Goal: Information Seeking & Learning: Learn about a topic

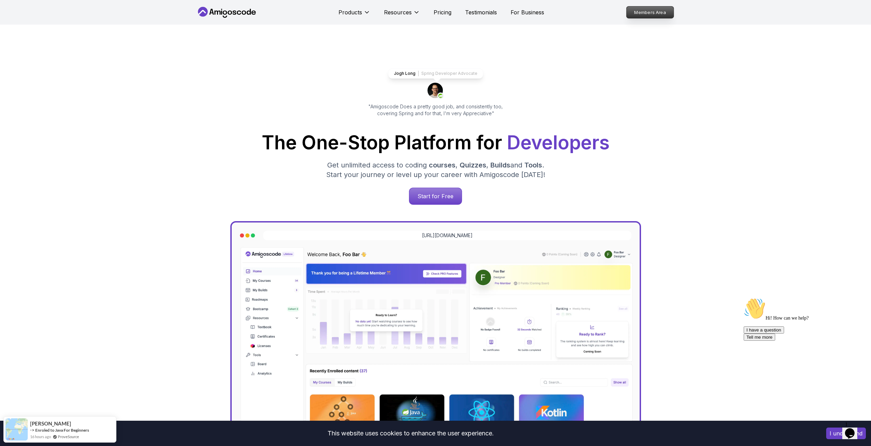
drag, startPoint x: 636, startPoint y: 13, endPoint x: 633, endPoint y: 17, distance: 5.1
click at [636, 13] on p "Members Area" at bounding box center [649, 13] width 47 height 12
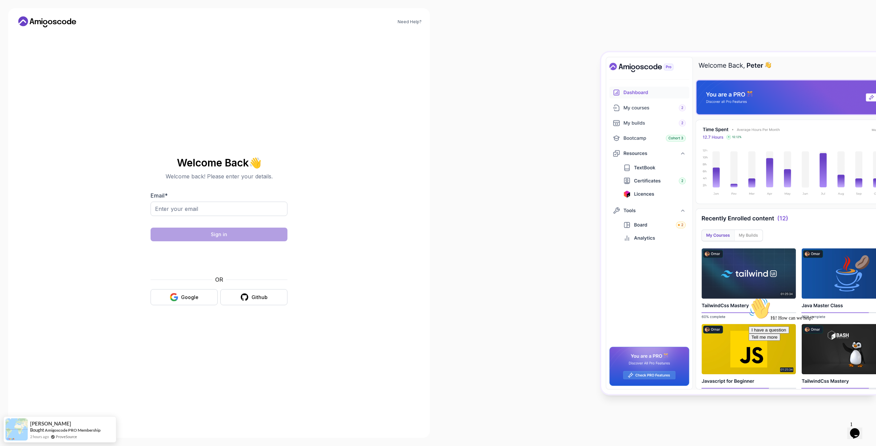
drag, startPoint x: 183, startPoint y: 304, endPoint x: 185, endPoint y: 311, distance: 7.5
click at [185, 317] on div "Welcome Back 👋 Welcome back! Please enter your details. Email * Sign in OR Goog…" at bounding box center [219, 231] width 230 height 397
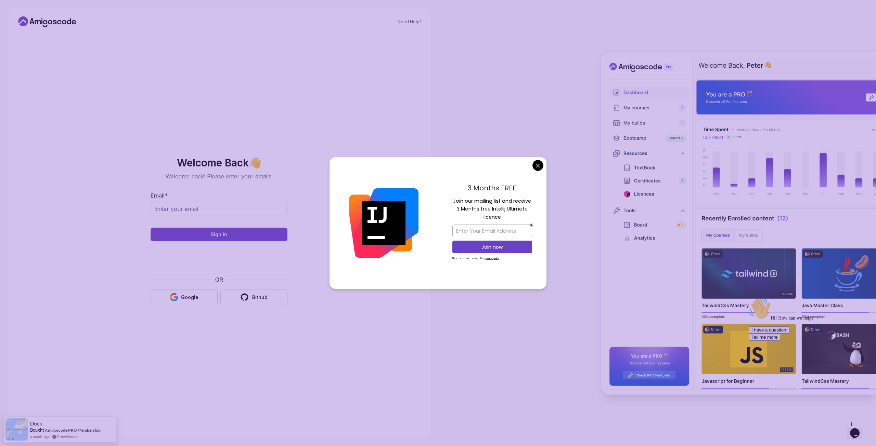
click at [538, 164] on body "Need Help? Welcome Back 👋 Welcome back! Please enter your details. Email * Sign…" at bounding box center [438, 223] width 876 height 446
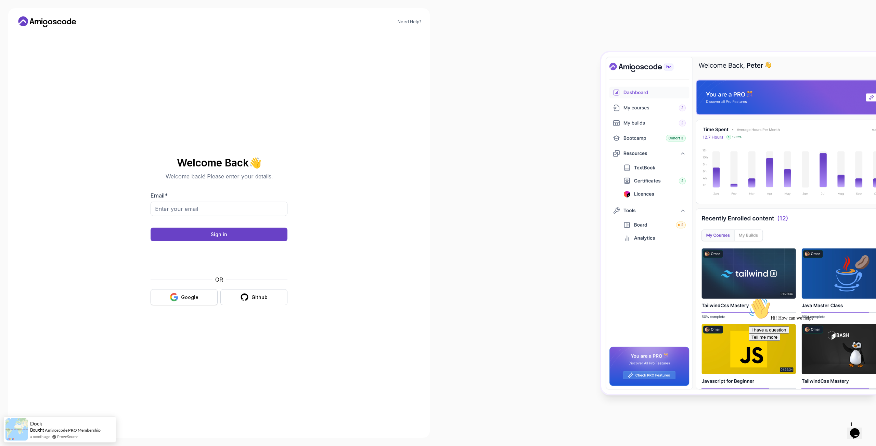
click at [197, 301] on button "Google" at bounding box center [184, 297] width 67 height 16
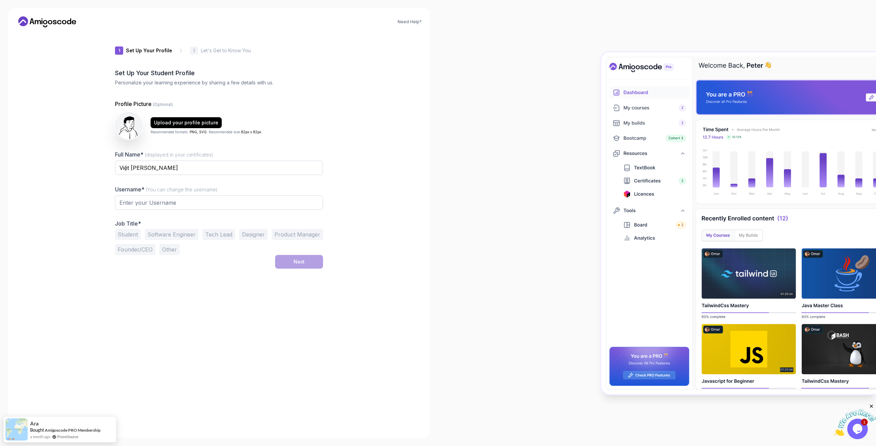
type input "boldlemming00c99"
drag, startPoint x: 161, startPoint y: 170, endPoint x: 113, endPoint y: 167, distance: 48.3
click at [113, 167] on div "1 Set Up Your Profile 1 Set Up Your Profile 2 Let's Get to Know You Set Up Your…" at bounding box center [219, 231] width 230 height 397
type input "Cao Viet Dung"
drag, startPoint x: 171, startPoint y: 199, endPoint x: 90, endPoint y: 199, distance: 81.8
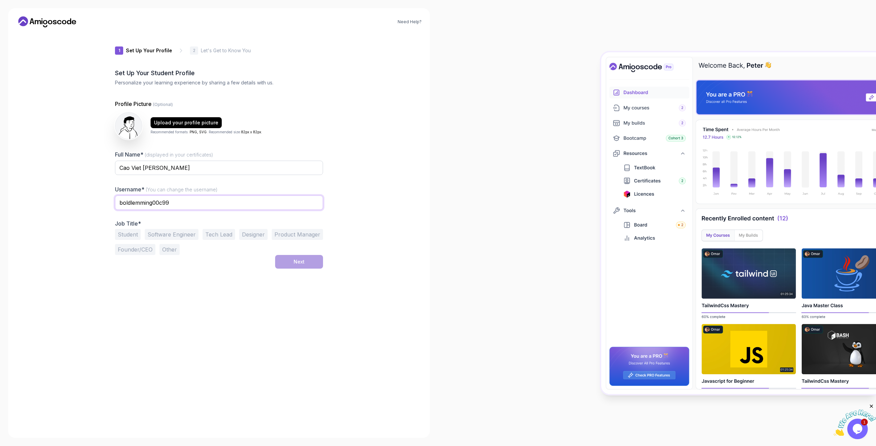
click at [90, 199] on div "Need Help? 1 Set Up Your Profile 1 Set Up Your Profile 2 Let's Get to Know You …" at bounding box center [218, 223] width 421 height 430
type input "vietdzung06686"
click at [178, 233] on button "Software Engineer" at bounding box center [172, 234] width 54 height 11
click at [302, 264] on div "Next" at bounding box center [299, 262] width 11 height 7
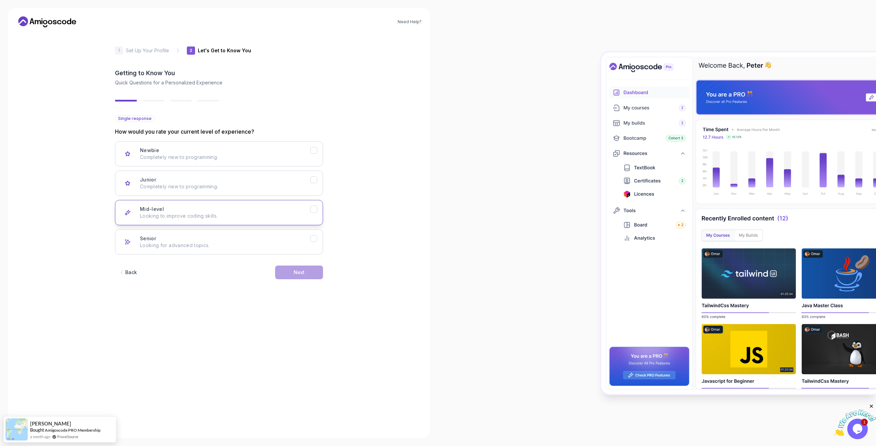
click at [270, 208] on div "Mid-level Looking to improve coding skills." at bounding box center [225, 213] width 170 height 14
click at [305, 269] on button "Next" at bounding box center [299, 273] width 48 height 14
click at [288, 243] on p "Java, Spring Boot, JS, React, AWS, Docker, Kubernetes" at bounding box center [225, 245] width 170 height 7
drag, startPoint x: 292, startPoint y: 272, endPoint x: 288, endPoint y: 307, distance: 35.1
click at [288, 307] on form "Multiple response What’s your background? Backend Development Node.js, Python, …" at bounding box center [219, 272] width 208 height 315
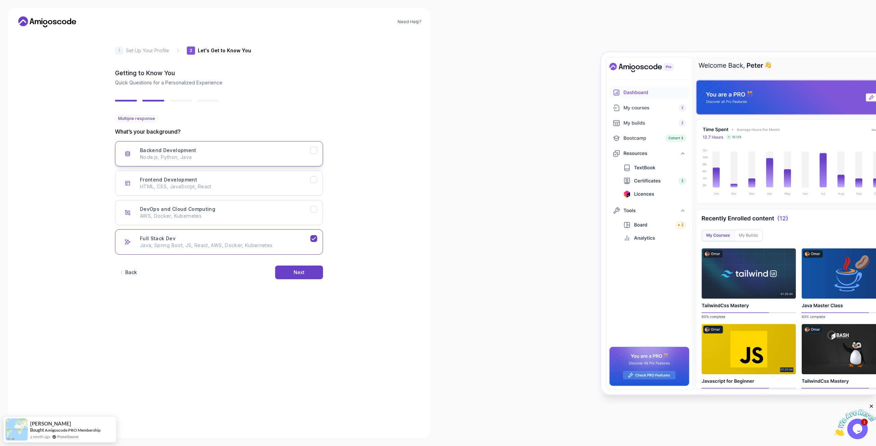
click at [295, 153] on div "Backend Development Node.js, Python, Java" at bounding box center [225, 154] width 170 height 14
click at [284, 250] on button "Full Stack Dev Java, Spring Boot, JS, React, AWS, Docker, Kubernetes" at bounding box center [219, 242] width 208 height 25
click at [311, 239] on icon "Full Stack Dev" at bounding box center [314, 239] width 7 height 7
click at [304, 267] on button "Next" at bounding box center [299, 273] width 48 height 14
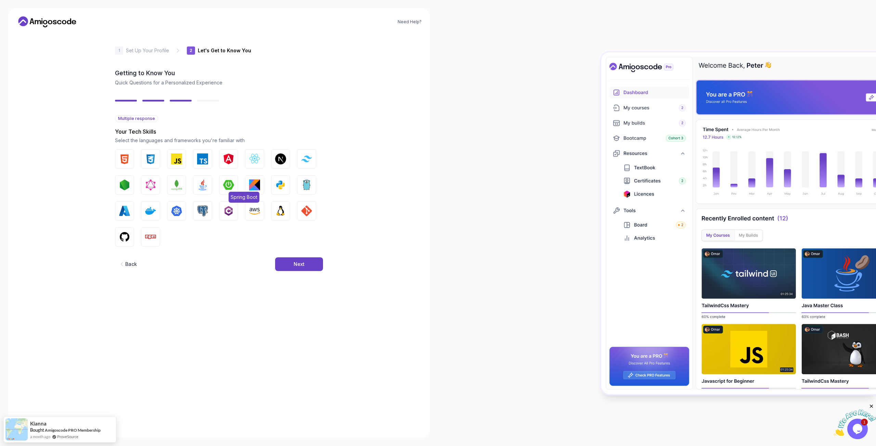
click at [227, 184] on img "button" at bounding box center [228, 185] width 11 height 11
click at [204, 187] on img "button" at bounding box center [202, 185] width 11 height 11
click at [234, 159] on button "Angular" at bounding box center [228, 159] width 19 height 19
click at [130, 234] on img "button" at bounding box center [124, 237] width 11 height 11
click at [305, 210] on img "button" at bounding box center [306, 211] width 11 height 11
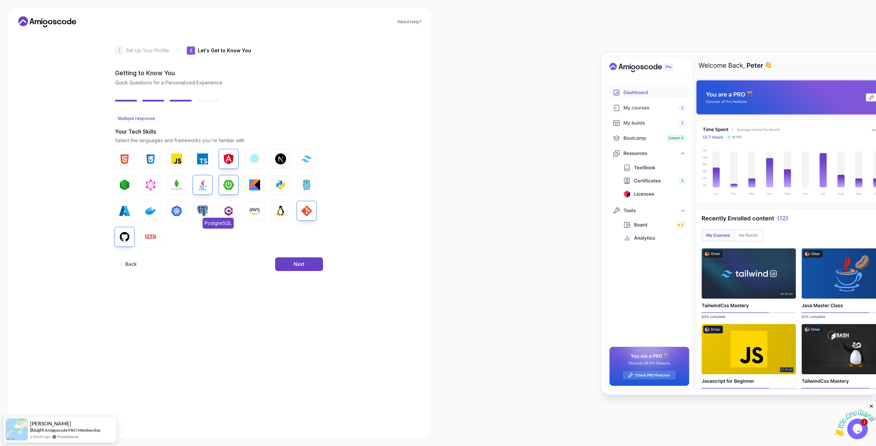
click at [203, 212] on img "button" at bounding box center [202, 211] width 11 height 11
click at [127, 160] on img "button" at bounding box center [124, 159] width 11 height 11
click at [153, 159] on img "button" at bounding box center [150, 159] width 11 height 11
click at [179, 157] on img "button" at bounding box center [176, 159] width 11 height 11
click at [299, 263] on div "Next" at bounding box center [299, 264] width 11 height 7
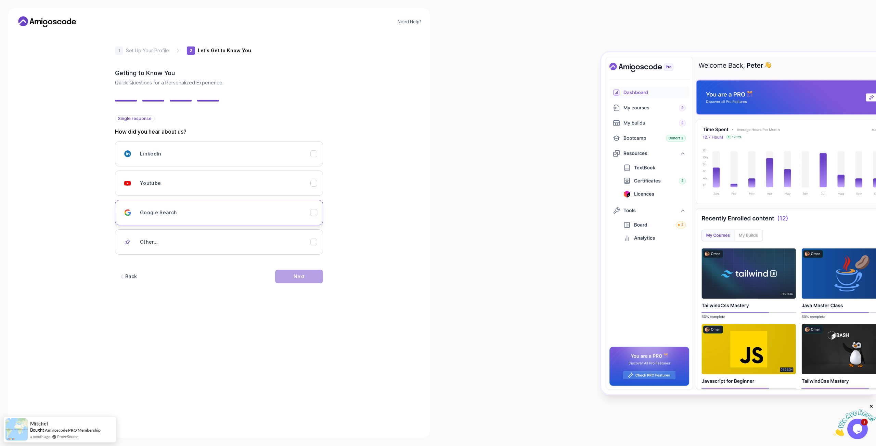
click at [311, 216] on button "Google Search" at bounding box center [219, 212] width 208 height 25
click at [308, 274] on button "Next" at bounding box center [299, 277] width 48 height 14
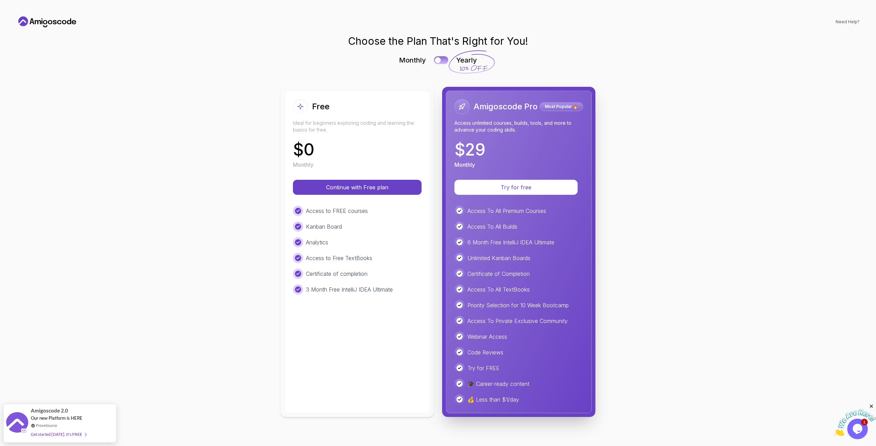
click at [442, 59] on button at bounding box center [441, 60] width 14 height 8
click at [442, 59] on div at bounding box center [444, 60] width 6 height 6
click at [442, 57] on button at bounding box center [441, 60] width 14 height 8
click at [383, 188] on p "Continue with Free plan" at bounding box center [357, 187] width 107 height 8
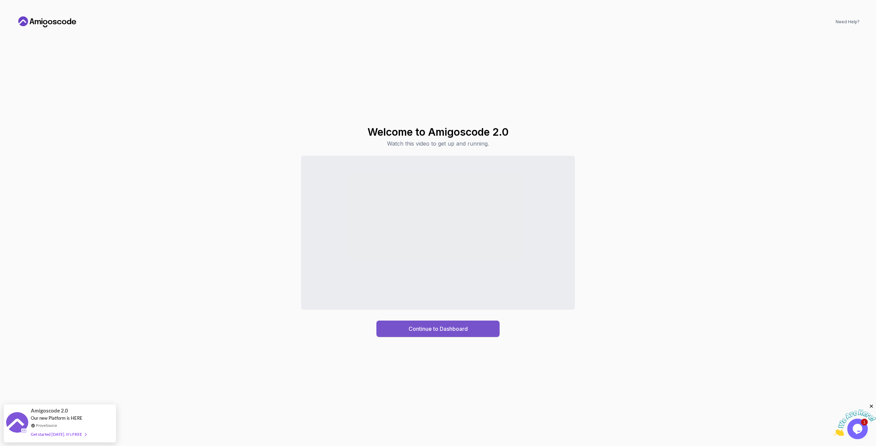
click at [469, 334] on button "Continue to Dashboard" at bounding box center [437, 329] width 123 height 16
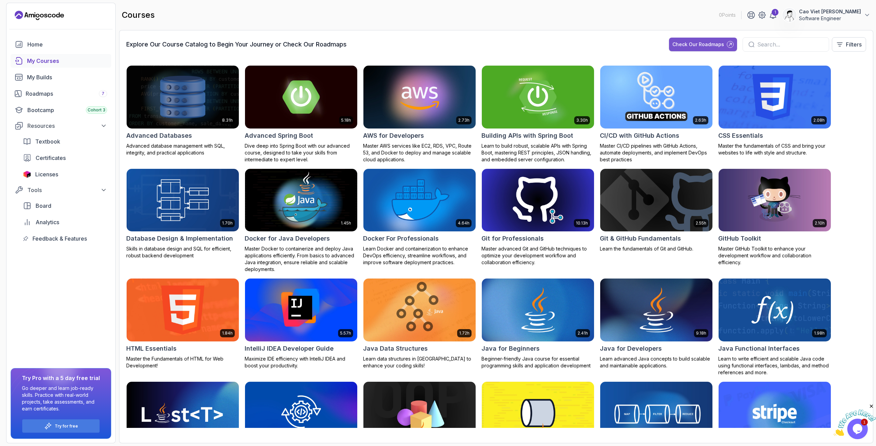
click at [696, 45] on div "Check Our Roadmaps" at bounding box center [698, 44] width 52 height 7
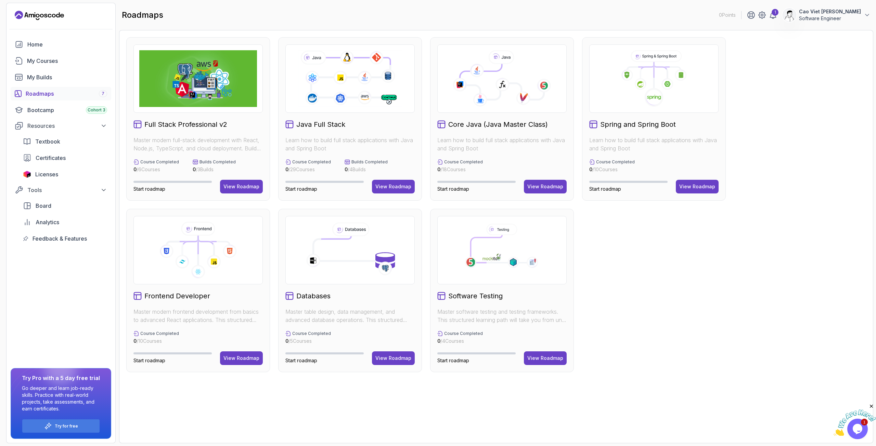
click at [334, 125] on h2 "Java Full Stack" at bounding box center [320, 125] width 49 height 10
click at [309, 128] on h2 "Java Full Stack" at bounding box center [320, 125] width 49 height 10
click at [90, 426] on div "Try for free" at bounding box center [60, 426] width 77 height 13
click at [47, 426] on icon at bounding box center [48, 427] width 8 height 8
click at [57, 427] on p "Try for free" at bounding box center [66, 426] width 23 height 5
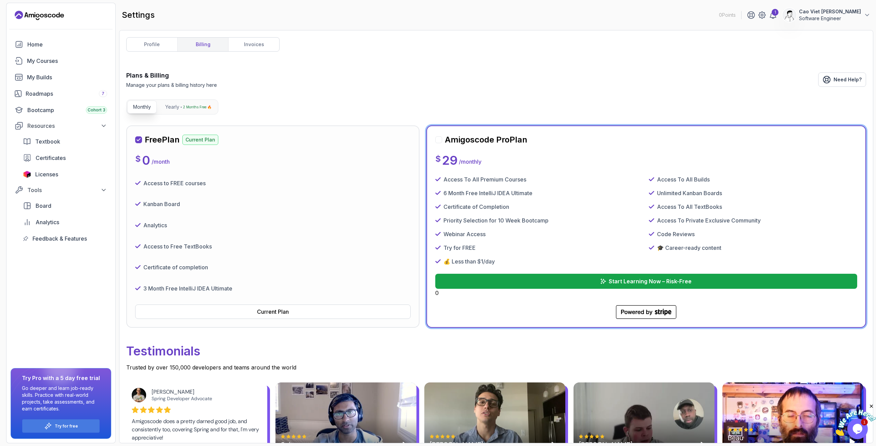
click at [435, 141] on div at bounding box center [438, 140] width 7 height 7
click at [438, 142] on div at bounding box center [438, 140] width 7 height 7
click at [443, 140] on div "Amigoscode Pro Plan" at bounding box center [481, 139] width 92 height 11
click at [616, 277] on p "Start Learning Now – Risk-Free" at bounding box center [649, 281] width 83 height 8
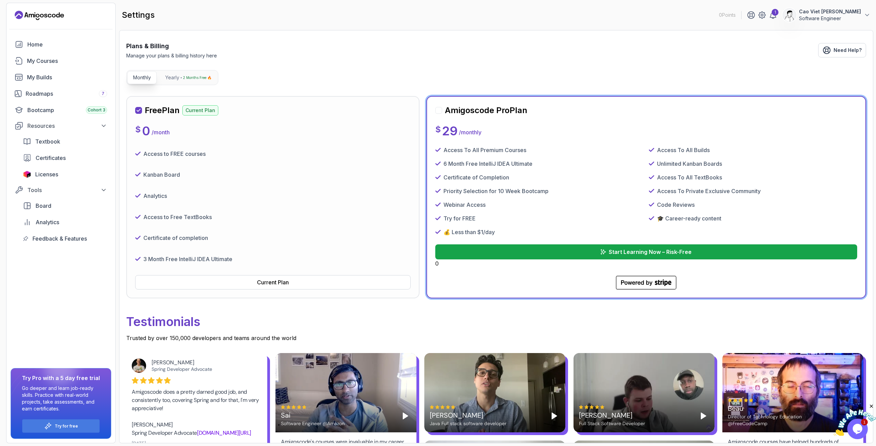
scroll to position [137, 0]
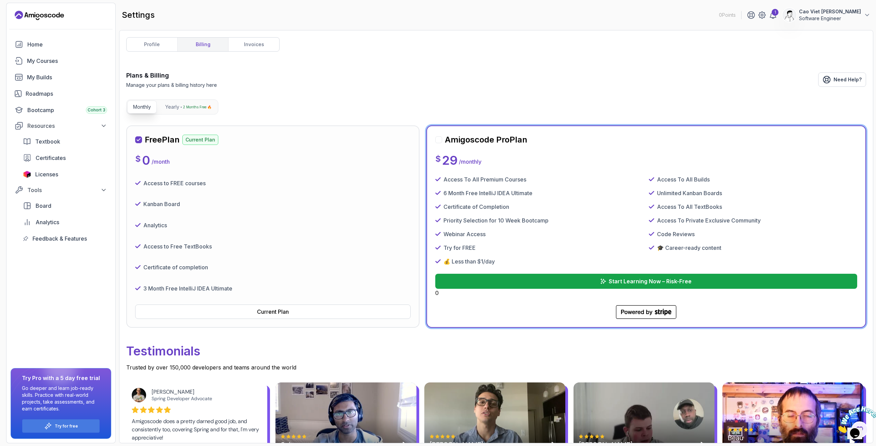
click at [25, 19] on icon "Landing page" at bounding box center [39, 15] width 49 height 11
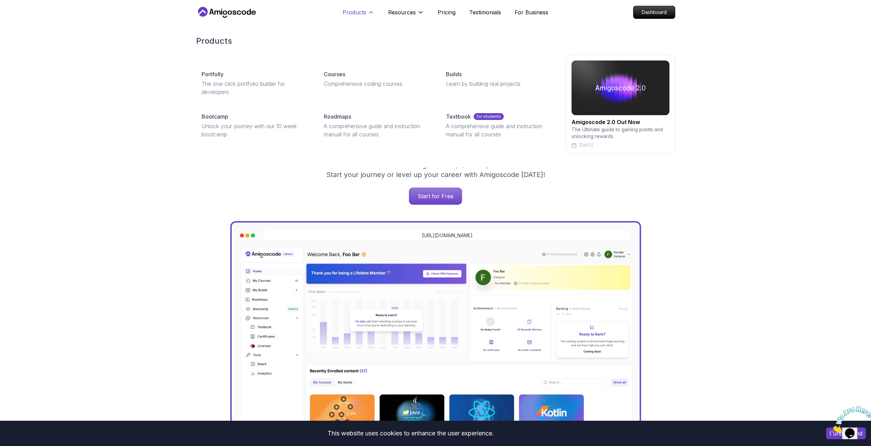
click at [367, 9] on button "Products" at bounding box center [358, 15] width 32 height 14
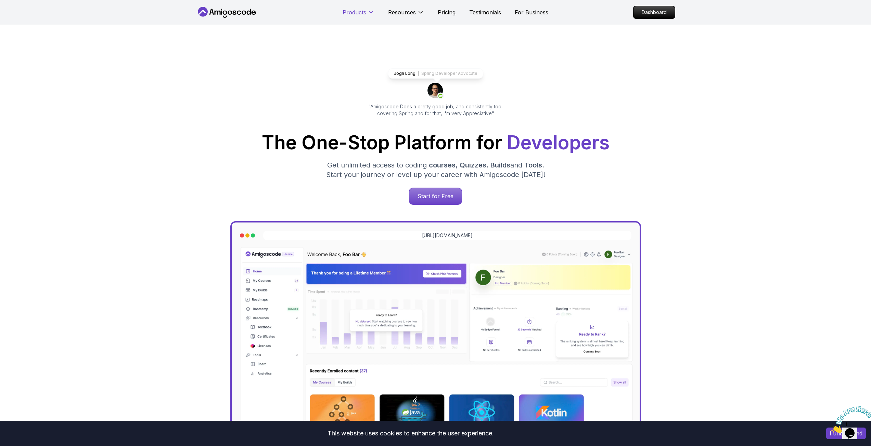
drag, startPoint x: 369, startPoint y: 11, endPoint x: 371, endPoint y: 15, distance: 4.0
click at [370, 13] on icon at bounding box center [370, 12] width 7 height 7
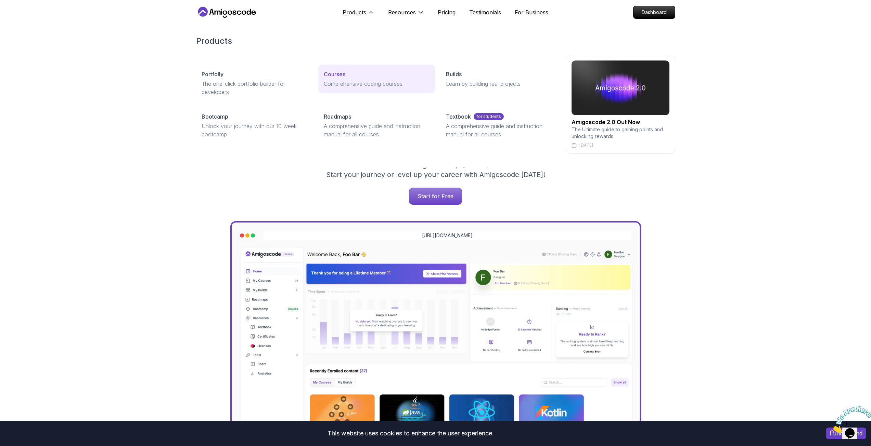
click at [391, 86] on p "Comprehensive coding courses" at bounding box center [377, 84] width 106 height 8
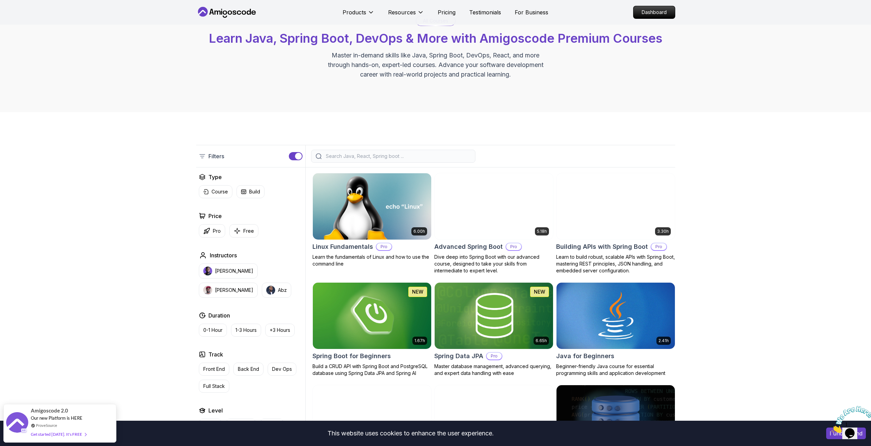
scroll to position [103, 0]
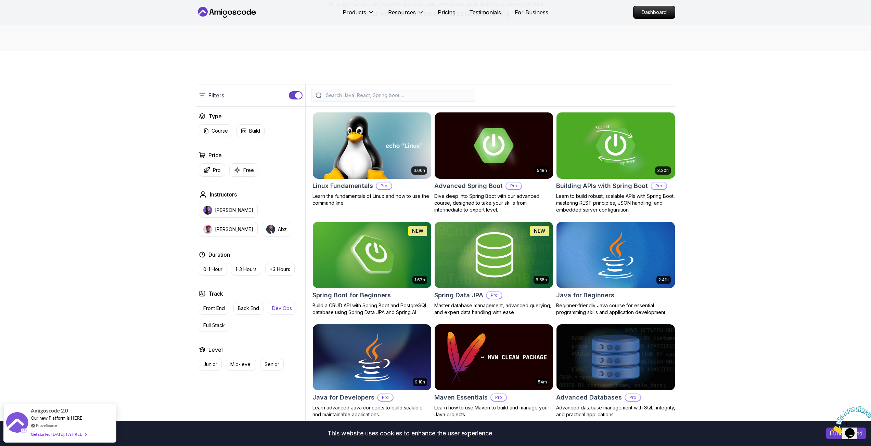
click at [283, 303] on button "Dev Ops" at bounding box center [282, 308] width 29 height 13
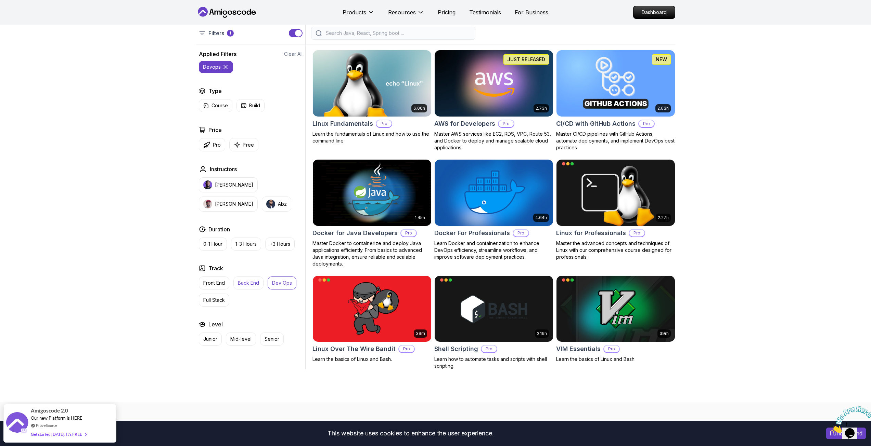
scroll to position [171, 0]
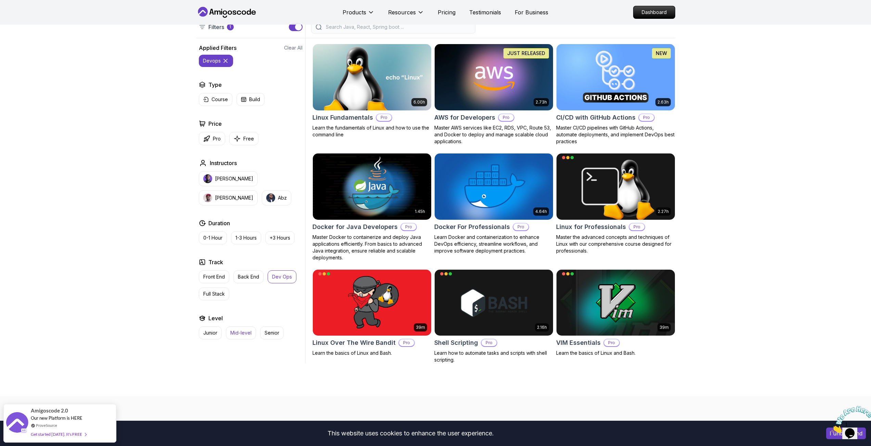
click at [249, 333] on p "Mid-level" at bounding box center [240, 333] width 21 height 7
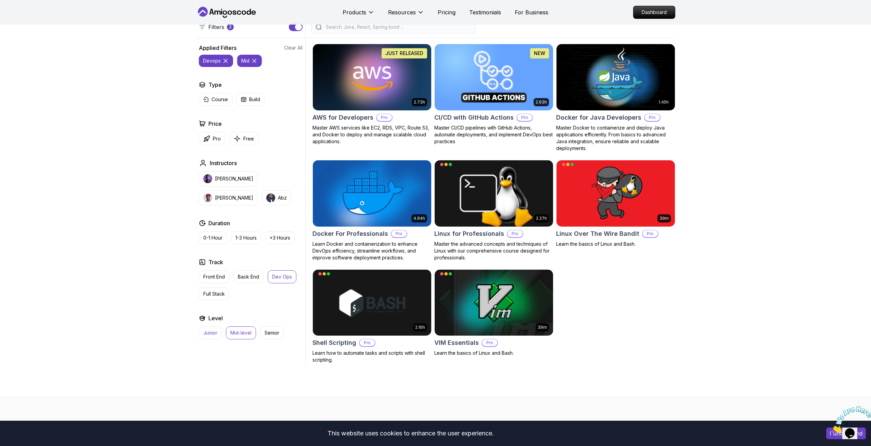
click at [210, 336] on p "Junior" at bounding box center [210, 333] width 14 height 7
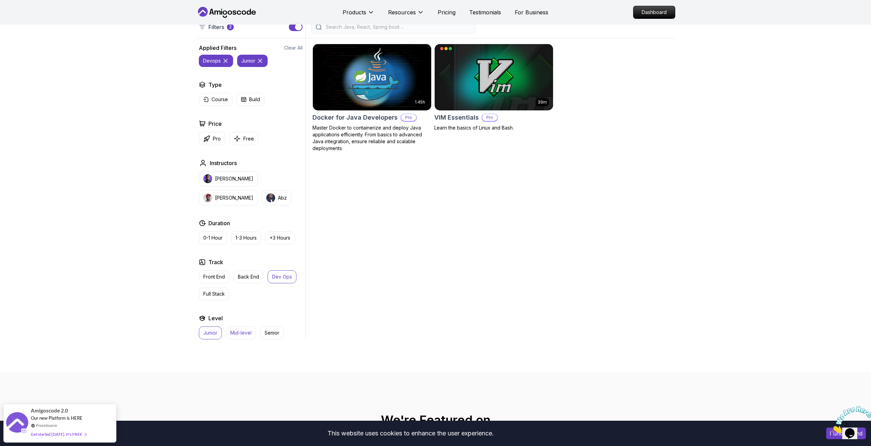
click at [240, 330] on button "Mid-level" at bounding box center [241, 333] width 30 height 13
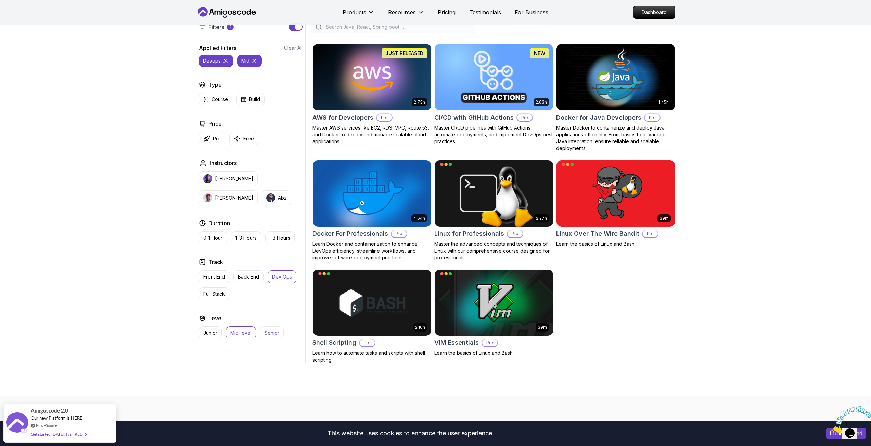
click at [267, 334] on p "Senior" at bounding box center [271, 333] width 15 height 7
click at [236, 330] on p "Mid-level" at bounding box center [240, 333] width 21 height 7
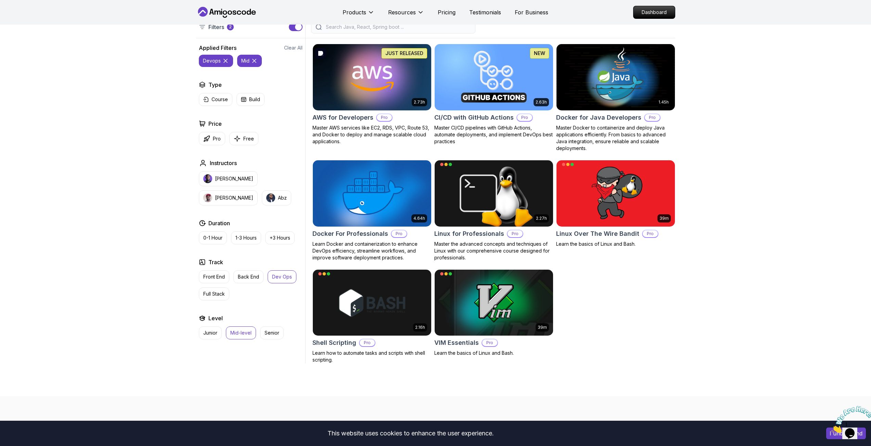
click at [364, 90] on img at bounding box center [372, 76] width 124 height 69
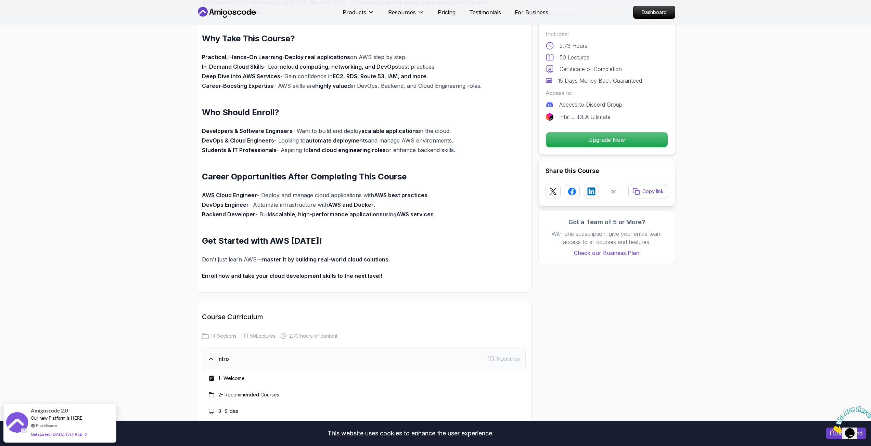
scroll to position [513, 0]
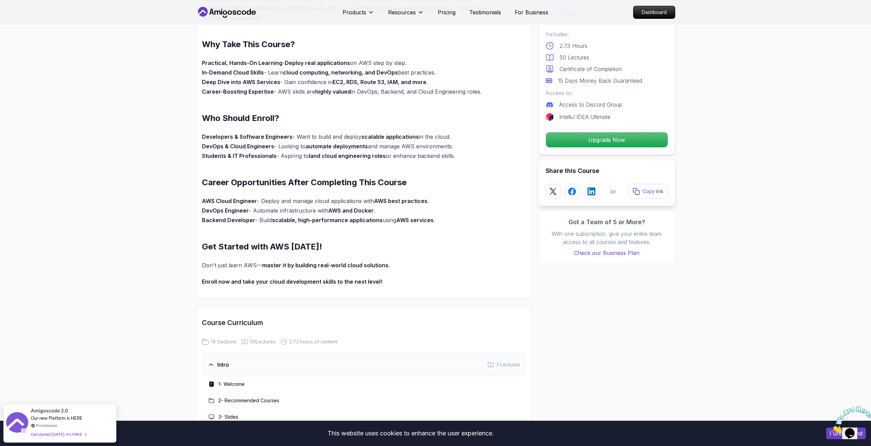
click at [233, 406] on div "2 - Recommended Courses" at bounding box center [364, 401] width 324 height 16
click at [233, 401] on h3 "2 - Recommended Courses" at bounding box center [248, 401] width 61 height 7
click at [223, 412] on div "3 - Slides" at bounding box center [364, 417] width 324 height 16
click at [229, 418] on h3 "3 - Slides" at bounding box center [228, 417] width 20 height 7
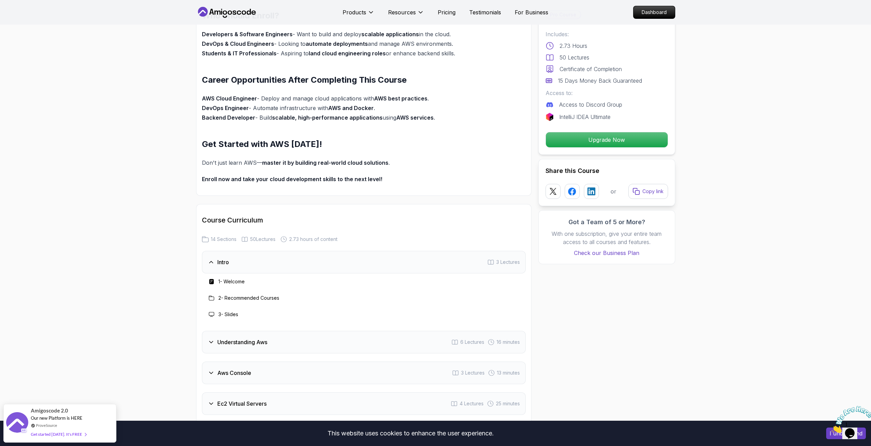
click at [217, 311] on div "3 - Slides" at bounding box center [222, 315] width 31 height 8
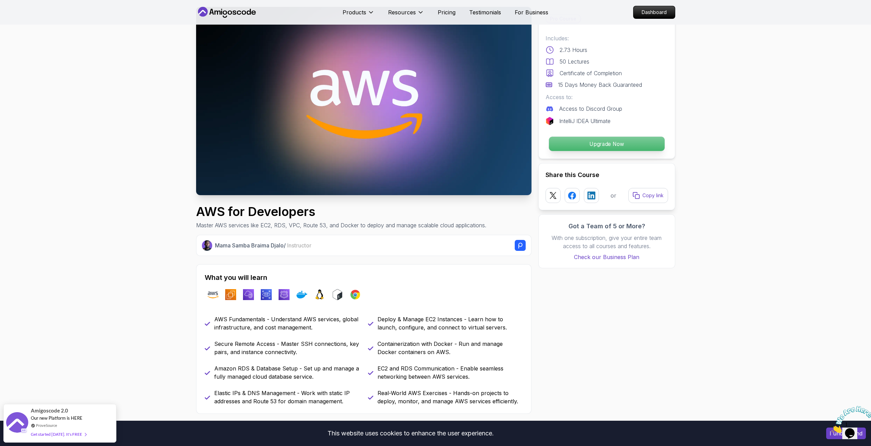
click at [593, 140] on p "Upgrade Now" at bounding box center [606, 144] width 116 height 14
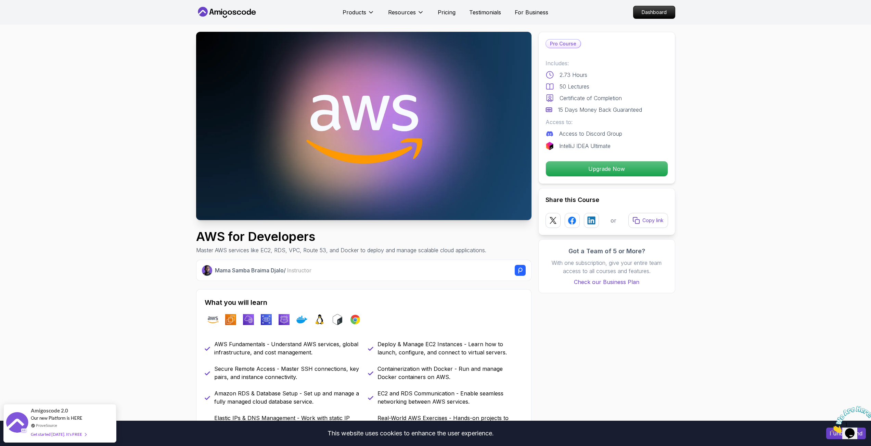
scroll to position [0, 0]
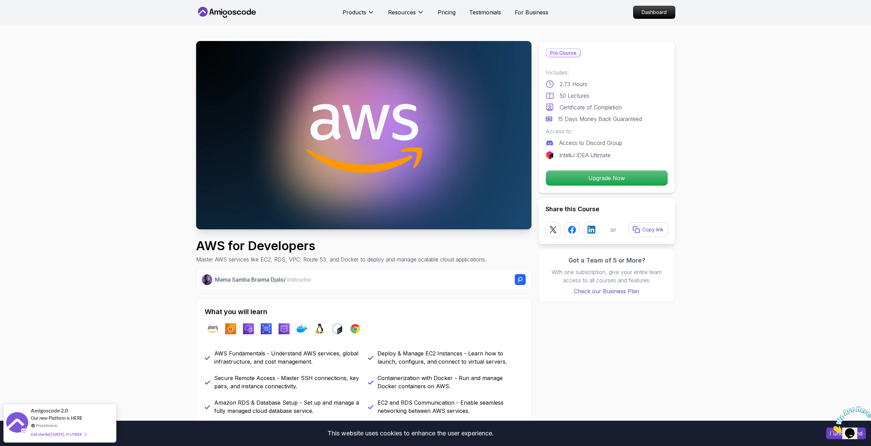
click at [224, 8] on icon at bounding box center [227, 12] width 62 height 11
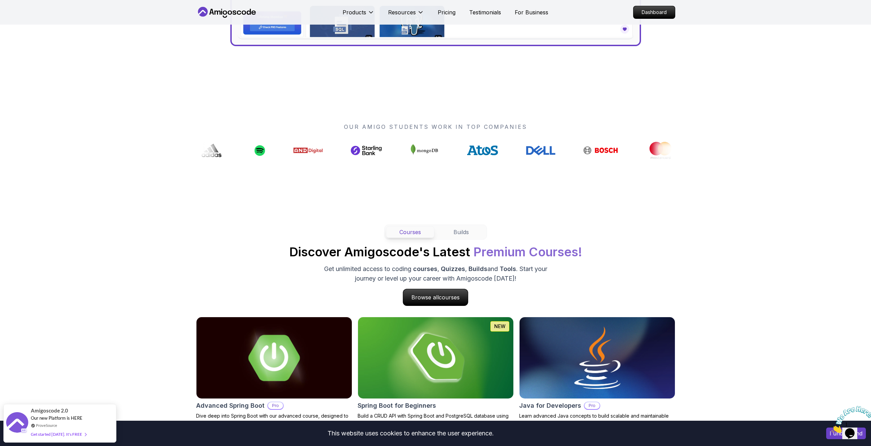
scroll to position [274, 0]
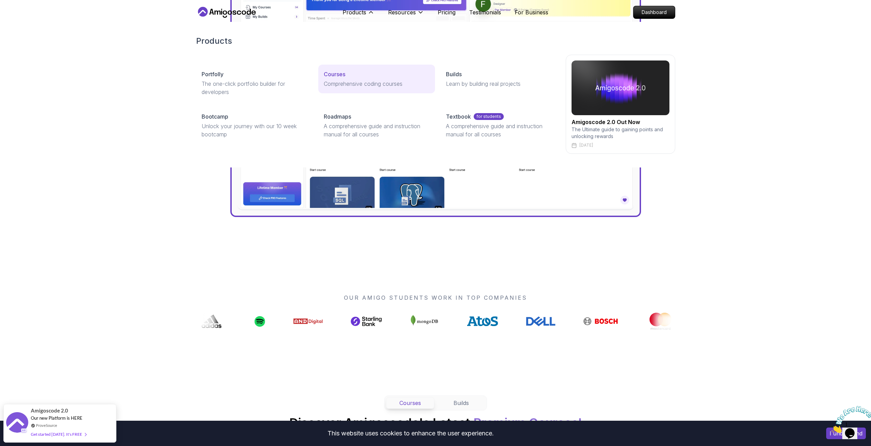
click at [341, 80] on p "Comprehensive coding courses" at bounding box center [377, 84] width 106 height 8
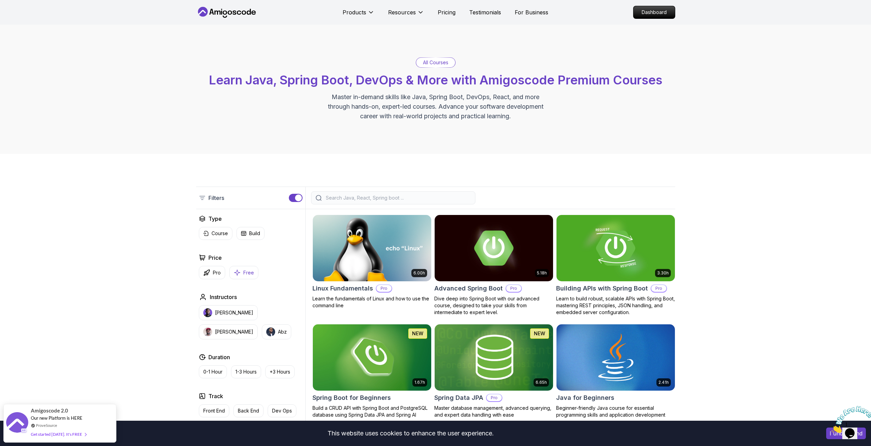
click at [244, 270] on p "Free" at bounding box center [248, 273] width 11 height 7
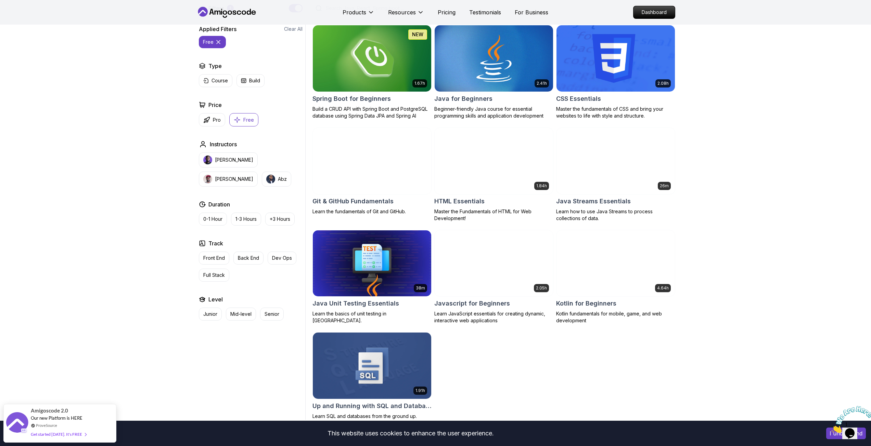
scroll to position [137, 0]
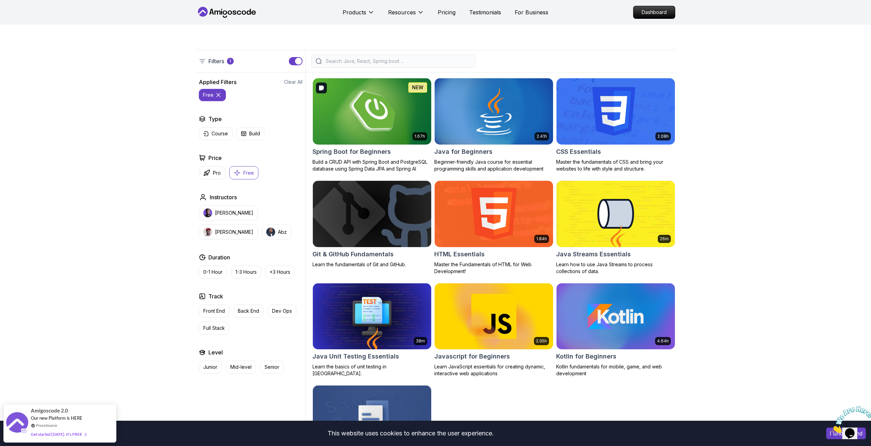
click at [406, 121] on img at bounding box center [372, 111] width 124 height 69
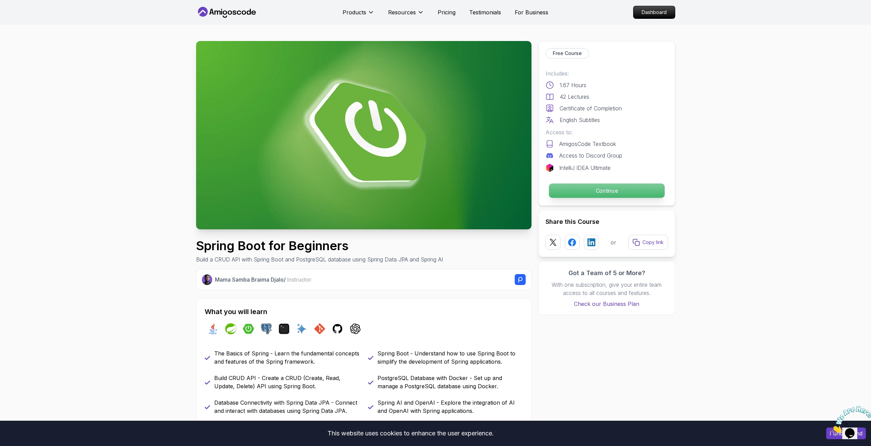
click at [617, 193] on p "Continue" at bounding box center [606, 191] width 116 height 14
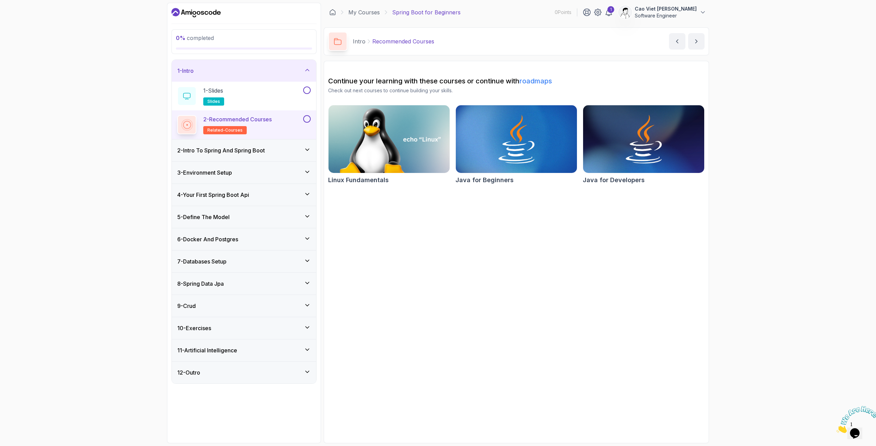
click at [248, 158] on div "2 - Intro To Spring And Spring Boot" at bounding box center [244, 151] width 144 height 22
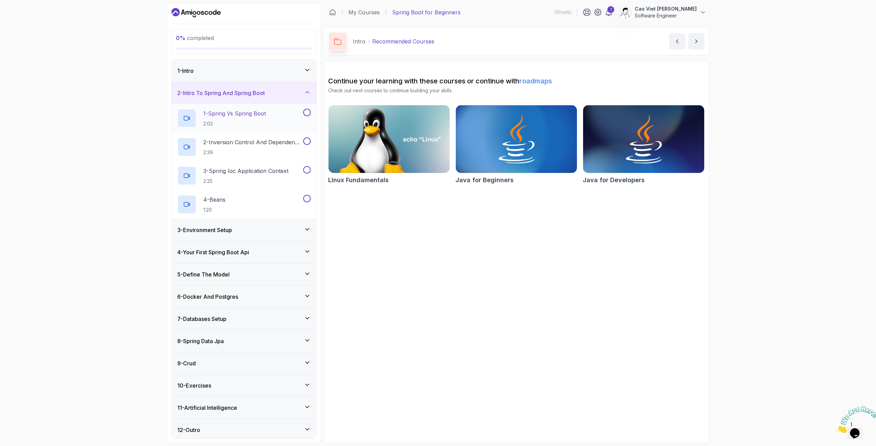
click at [244, 126] on p "2:02" at bounding box center [234, 123] width 63 height 7
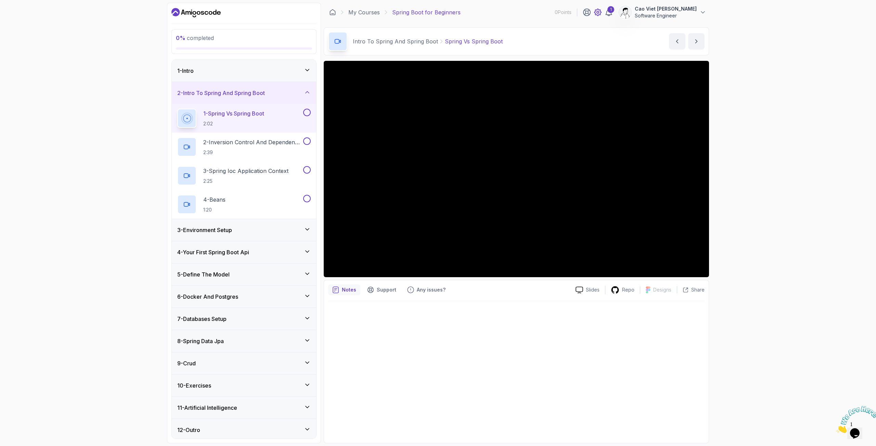
click at [602, 12] on icon at bounding box center [598, 12] width 8 height 8
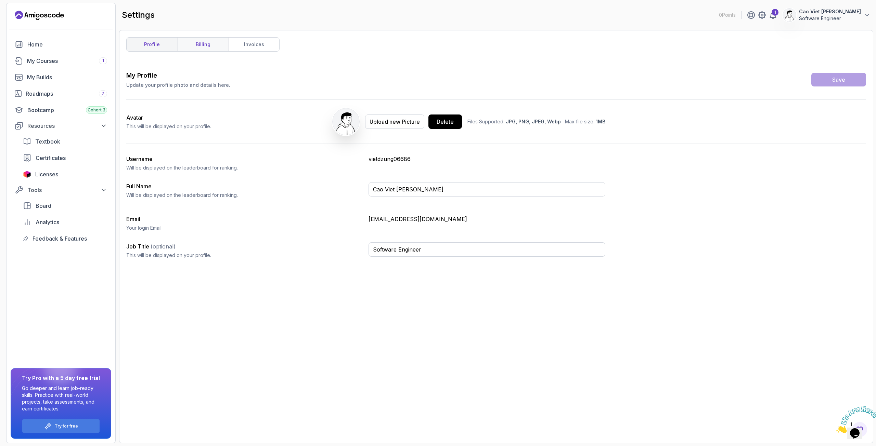
click at [203, 47] on link "billing" at bounding box center [202, 45] width 51 height 14
click at [267, 43] on link "invoices" at bounding box center [253, 45] width 51 height 14
click at [152, 44] on link "profile" at bounding box center [152, 45] width 51 height 14
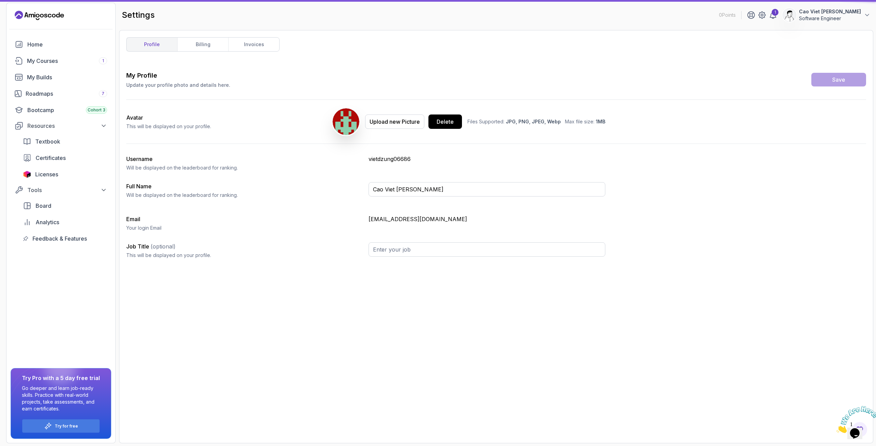
type input "Software Engineer"
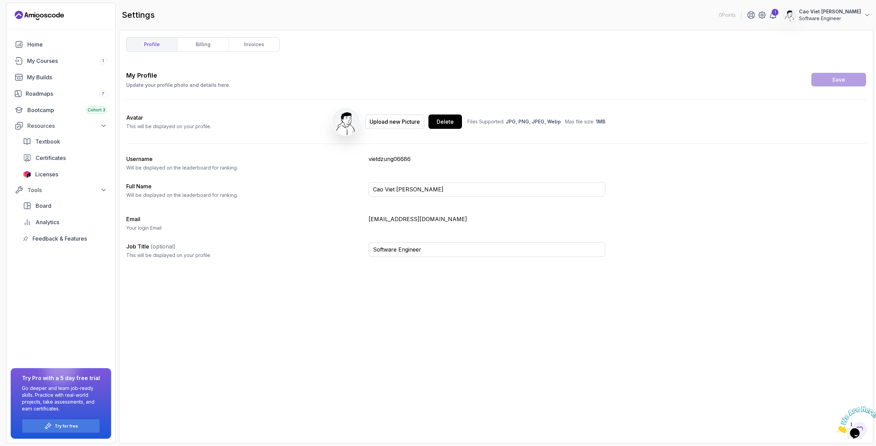
drag, startPoint x: 150, startPoint y: 229, endPoint x: 204, endPoint y: 221, distance: 55.0
click at [150, 229] on p "Your login Email" at bounding box center [244, 228] width 237 height 7
click at [76, 143] on div "Textbook" at bounding box center [71, 142] width 72 height 8
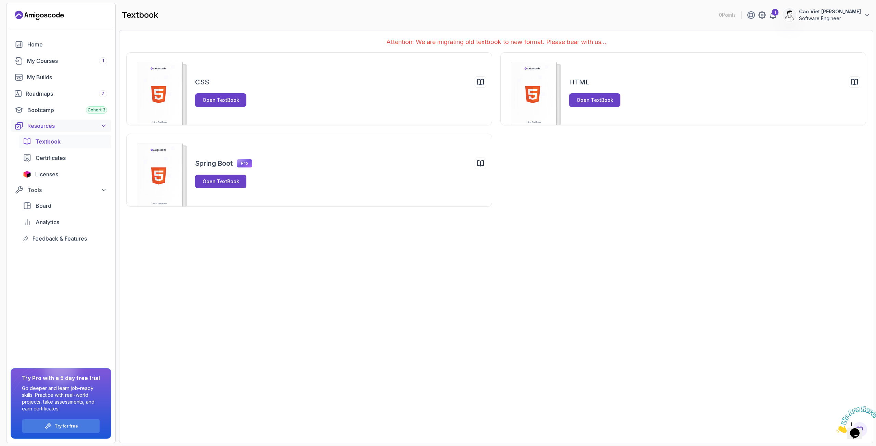
click at [75, 126] on div "Resources" at bounding box center [67, 126] width 80 height 8
click at [64, 93] on div "Roadmaps 7" at bounding box center [66, 94] width 81 height 8
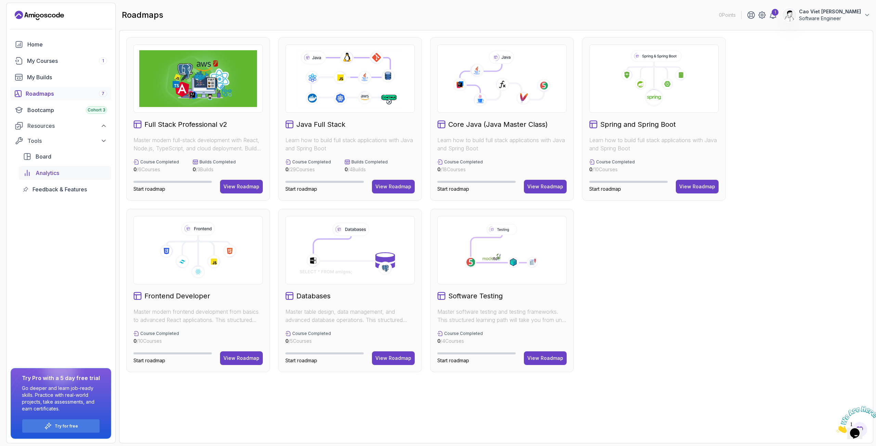
click at [62, 174] on div "Analytics" at bounding box center [72, 173] width 72 height 8
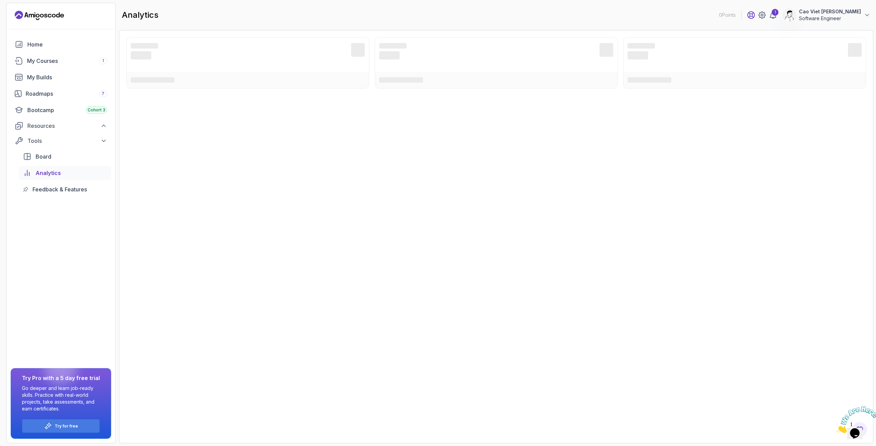
click at [755, 17] on icon at bounding box center [751, 15] width 8 height 8
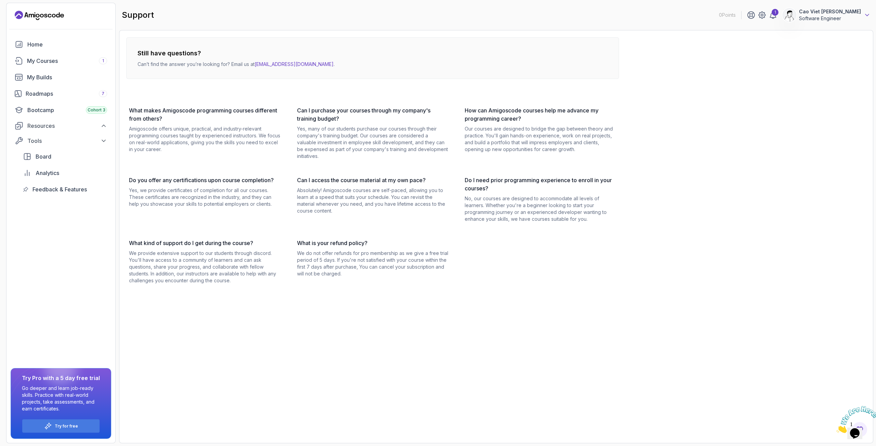
click at [868, 13] on icon at bounding box center [867, 15] width 7 height 7
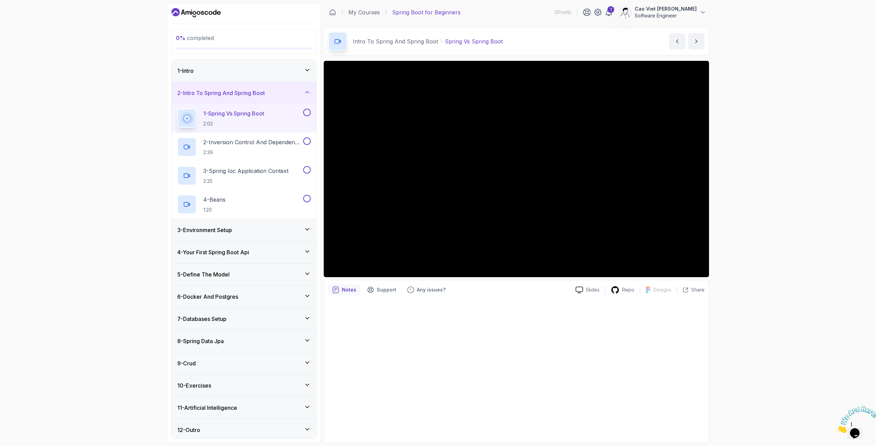
scroll to position [2, 0]
click at [257, 293] on div "6 - Docker And Postgres" at bounding box center [243, 294] width 133 height 8
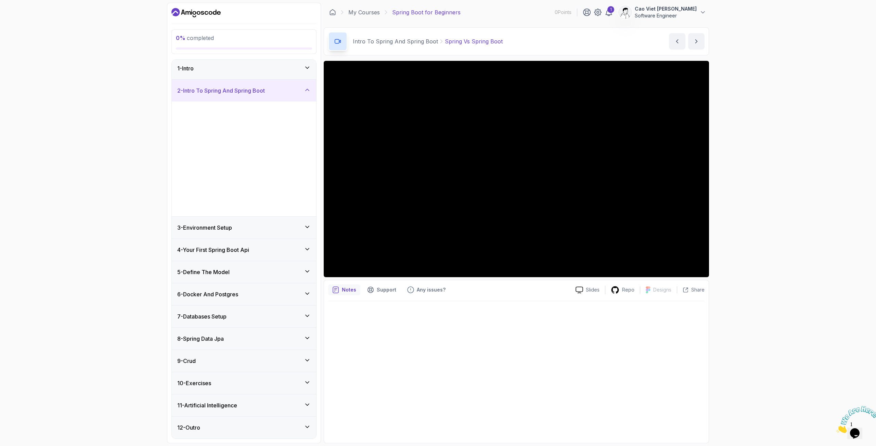
scroll to position [0, 0]
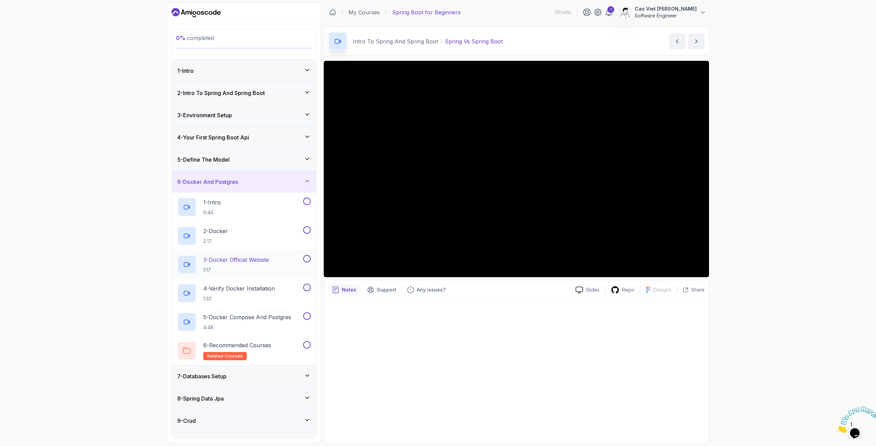
click at [243, 260] on p "3 - Docker Official Website" at bounding box center [236, 260] width 66 height 8
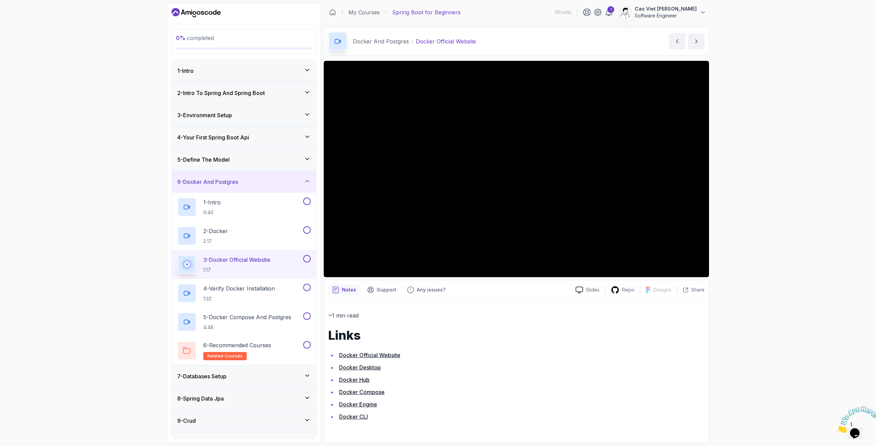
click at [200, 11] on icon "Dashboard" at bounding box center [195, 12] width 49 height 11
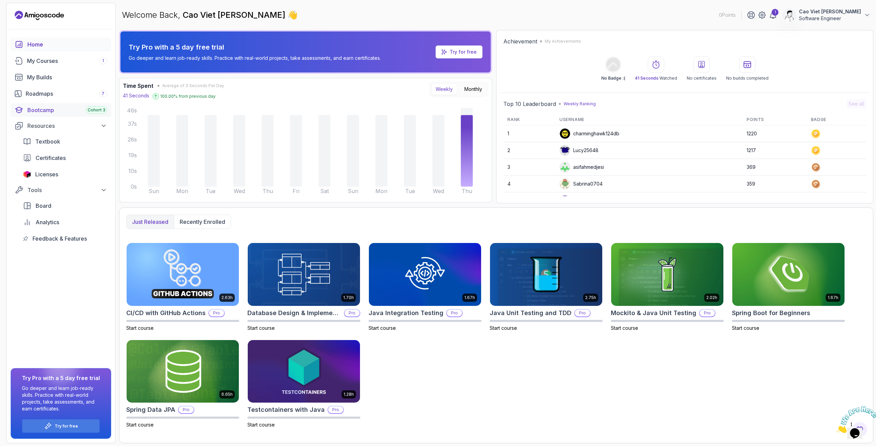
click at [61, 108] on div "Bootcamp Cohort 3" at bounding box center [67, 110] width 80 height 8
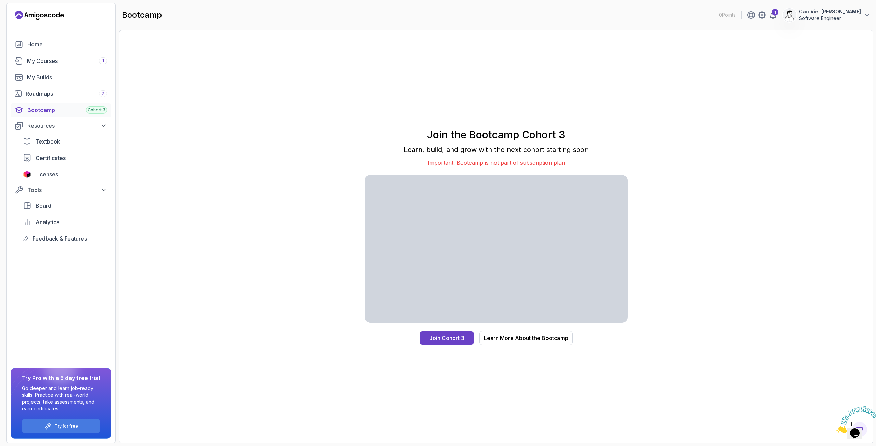
click at [43, 14] on icon "Landing page" at bounding box center [39, 15] width 49 height 11
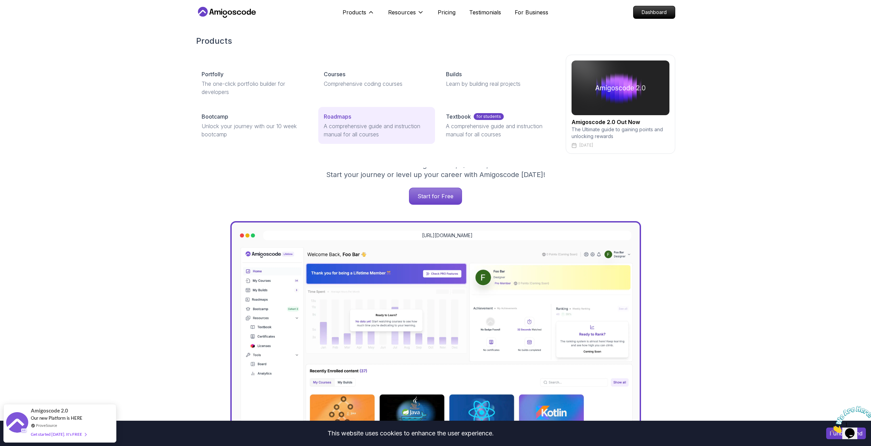
click at [329, 126] on p "A comprehensive guide and instruction manual for all courses" at bounding box center [377, 130] width 106 height 16
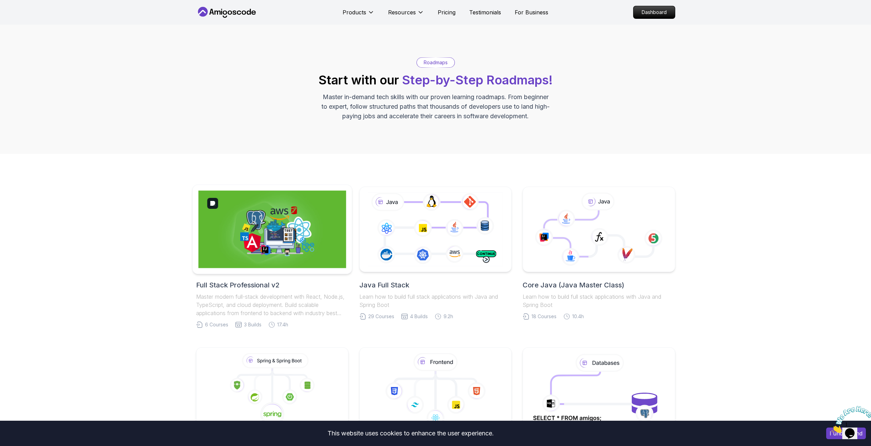
click at [306, 241] on img at bounding box center [272, 230] width 148 height 78
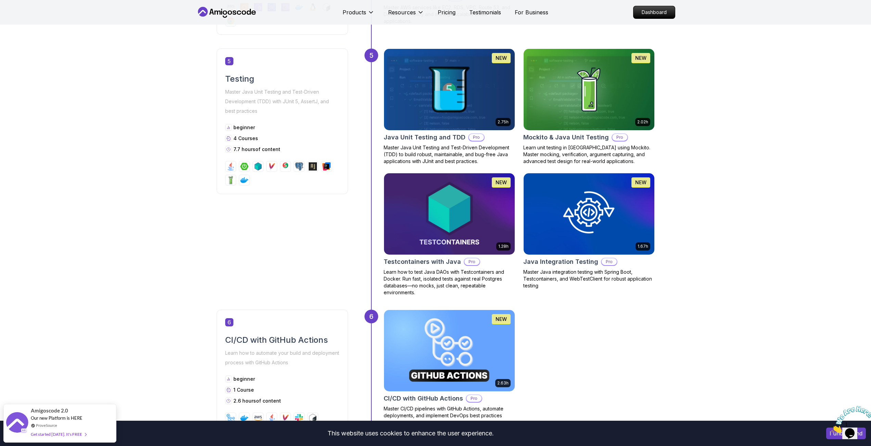
scroll to position [958, 0]
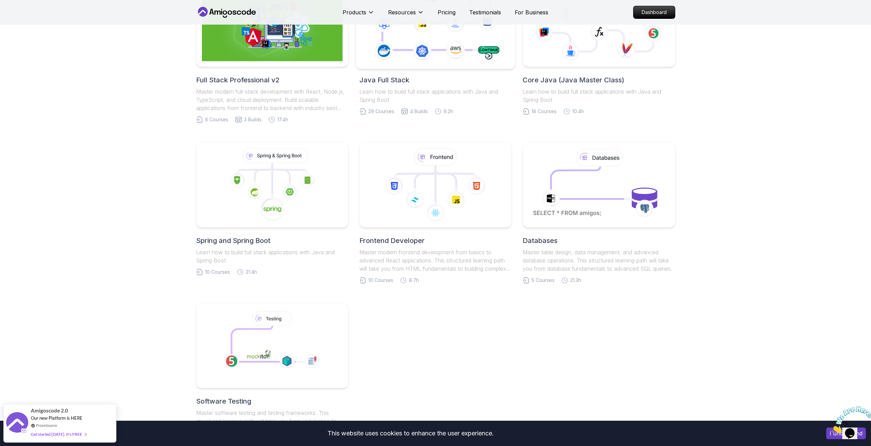
scroll to position [68, 0]
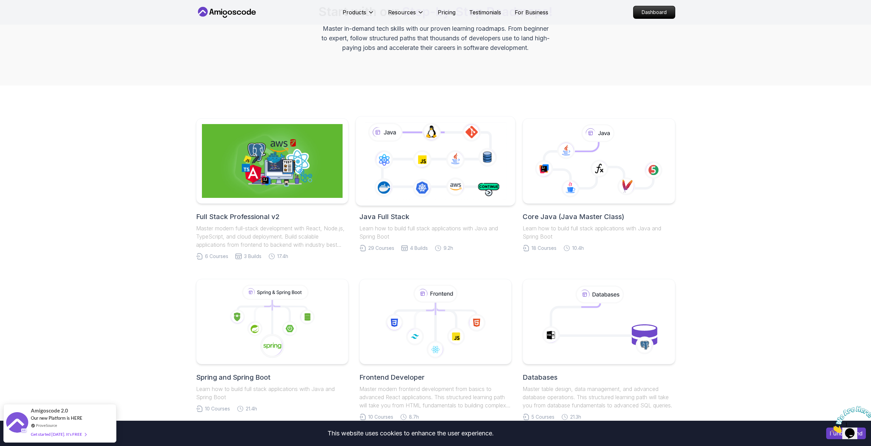
click at [441, 173] on icon at bounding box center [435, 161] width 145 height 80
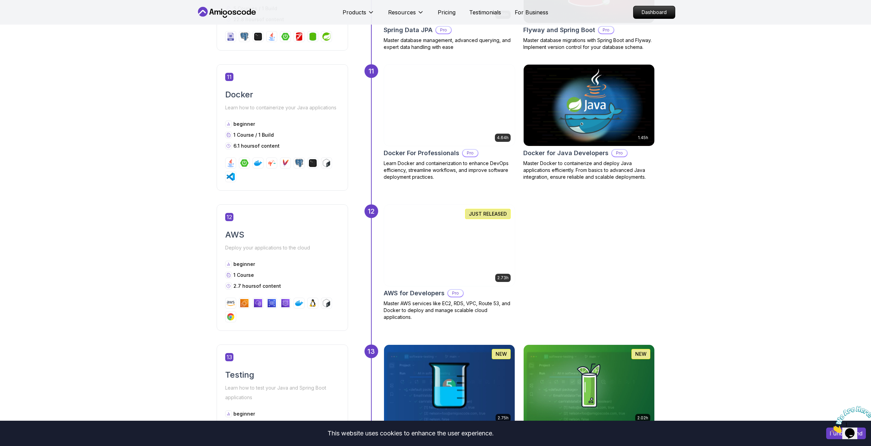
scroll to position [2121, 0]
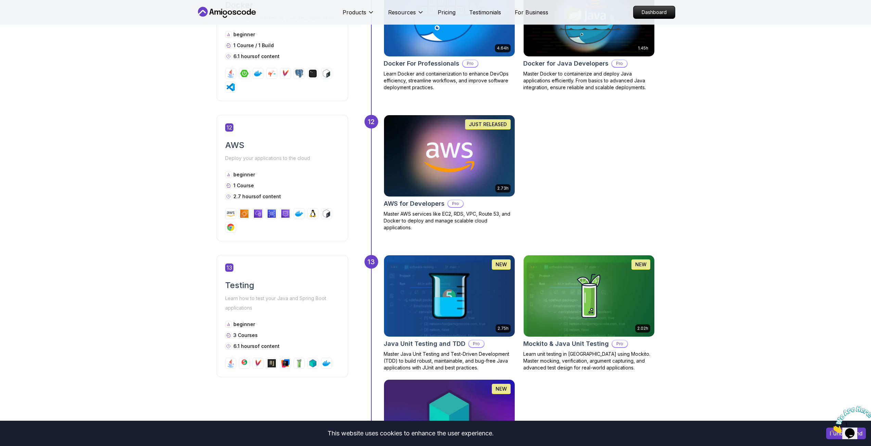
click at [277, 168] on div "12 AWS Deploy your applications to the cloud beginner 1 Course 2.7 hours of con…" at bounding box center [282, 178] width 131 height 127
click at [226, 174] on icon at bounding box center [228, 175] width 4 height 8
drag, startPoint x: 240, startPoint y: 176, endPoint x: 257, endPoint y: 176, distance: 17.1
click at [254, 176] on div "beginner" at bounding box center [282, 174] width 114 height 7
click at [271, 172] on div "beginner" at bounding box center [282, 174] width 114 height 7
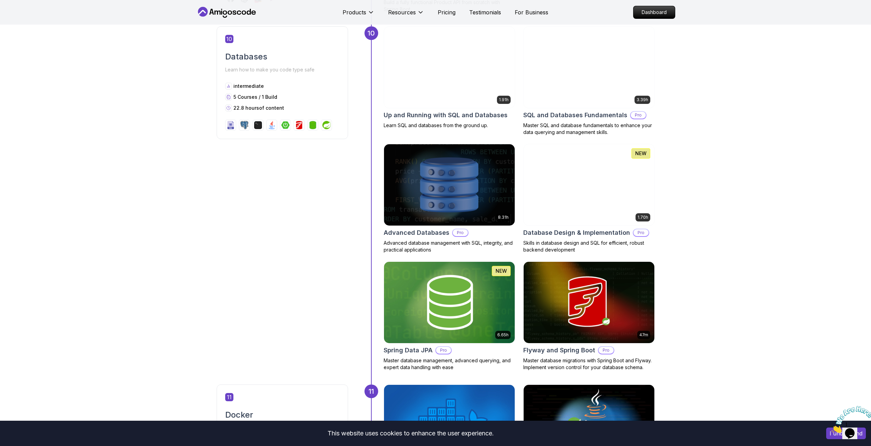
scroll to position [1711, 0]
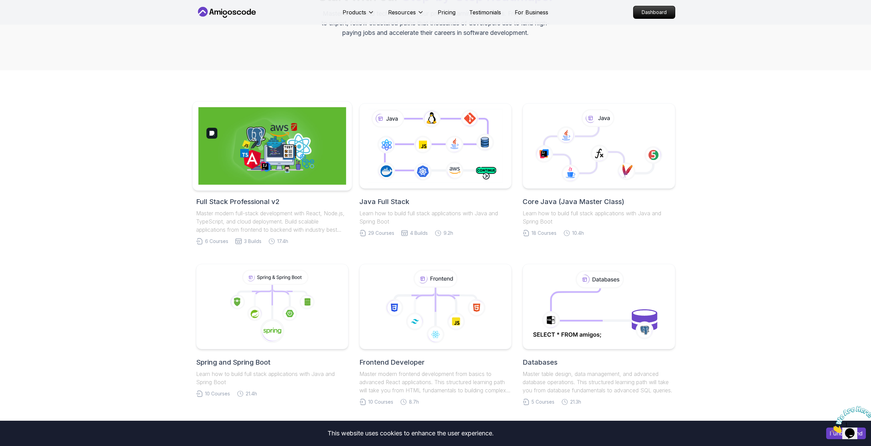
scroll to position [68, 0]
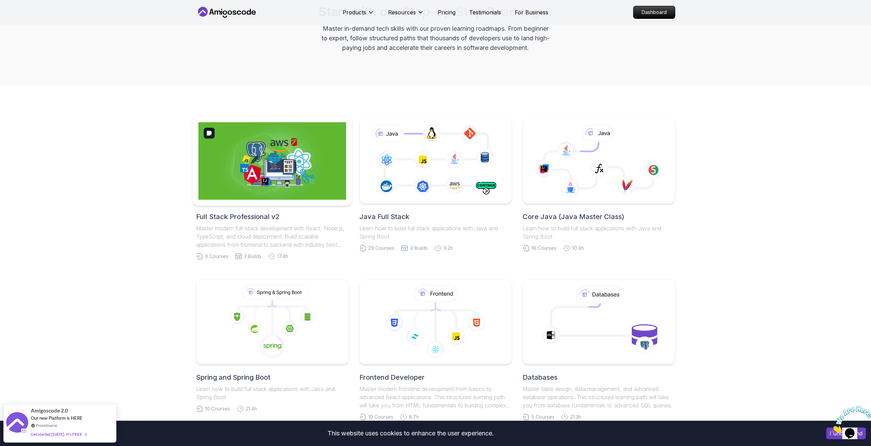
click at [310, 166] on img at bounding box center [272, 161] width 148 height 78
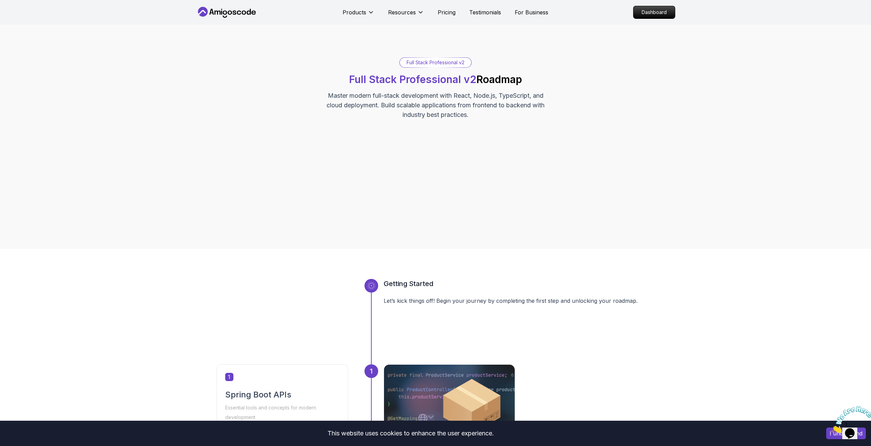
click at [423, 79] on span "Full Stack Professional v2" at bounding box center [412, 79] width 127 height 12
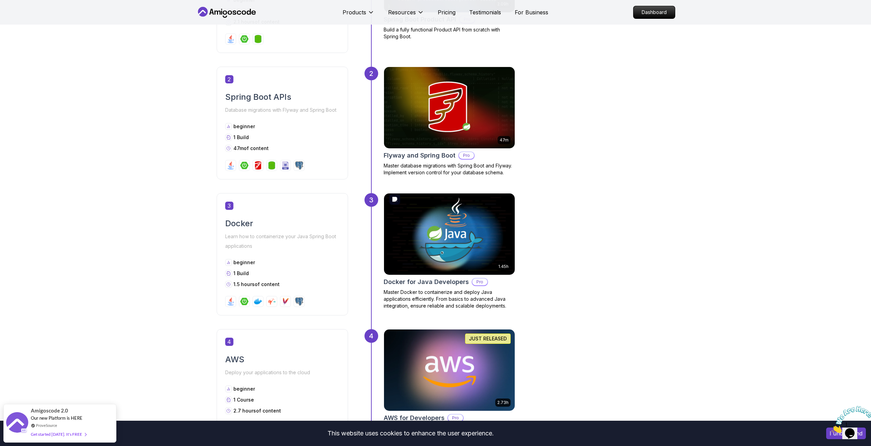
scroll to position [582, 0]
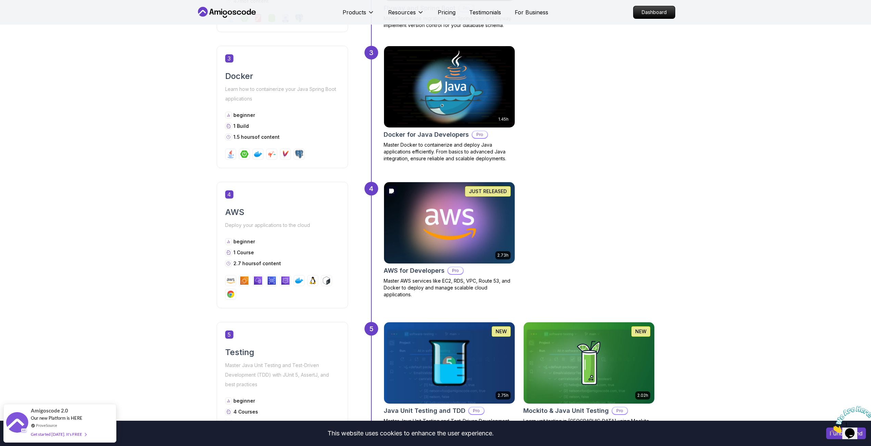
click at [437, 207] on img at bounding box center [448, 223] width 137 height 86
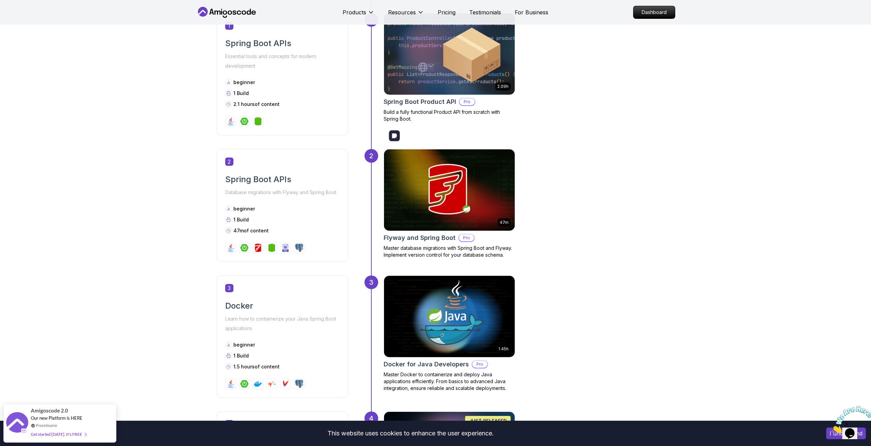
scroll to position [411, 0]
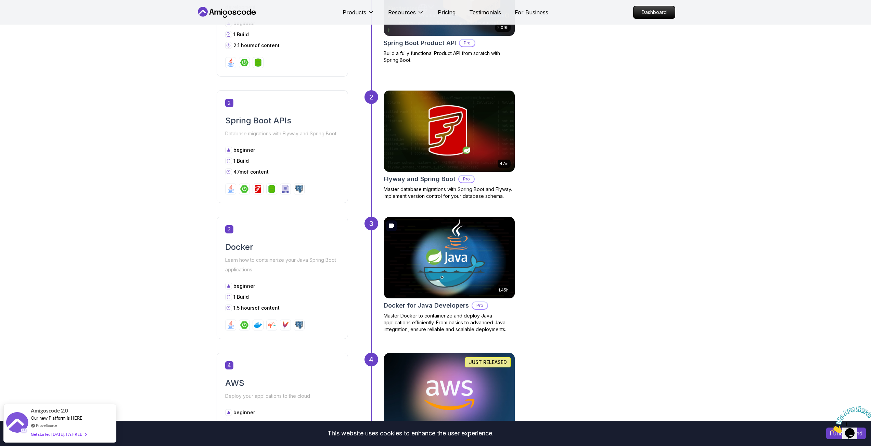
click at [445, 258] on img at bounding box center [448, 258] width 137 height 86
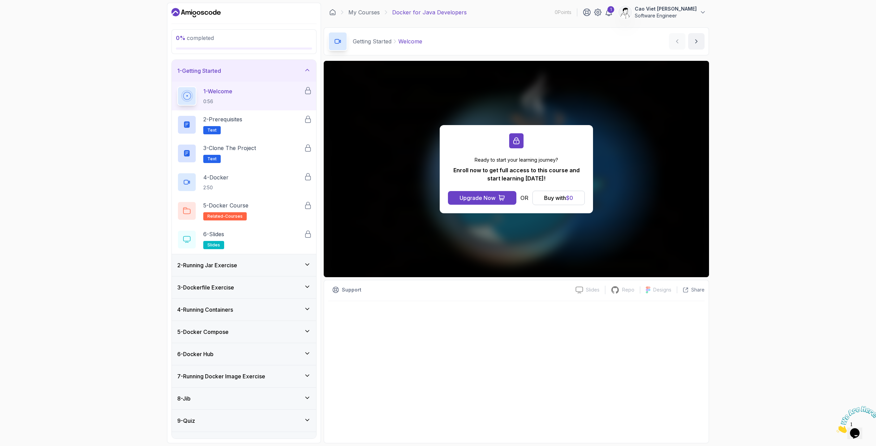
scroll to position [15, 0]
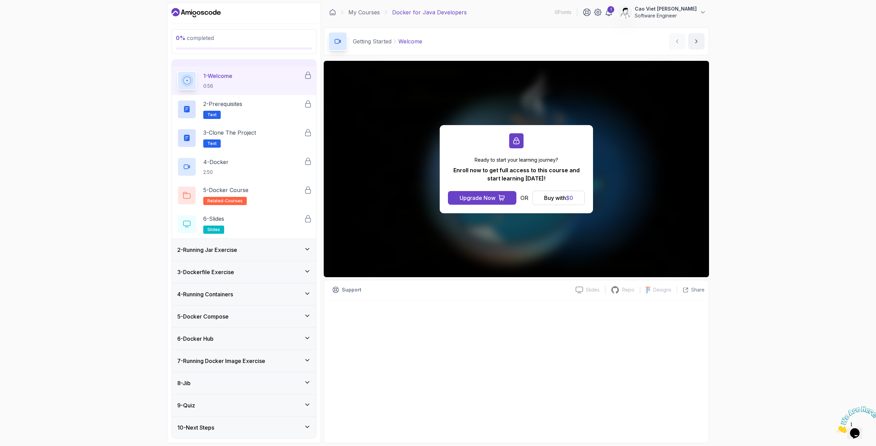
click at [227, 431] on div "10 - Next Steps" at bounding box center [244, 428] width 144 height 22
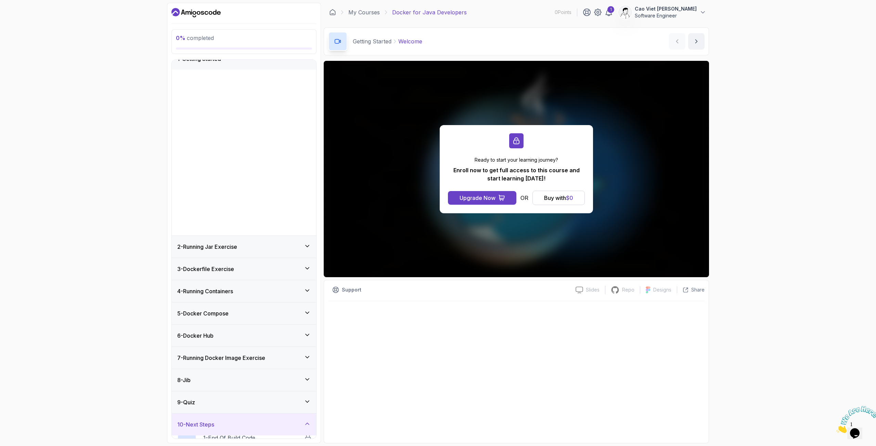
scroll to position [0, 0]
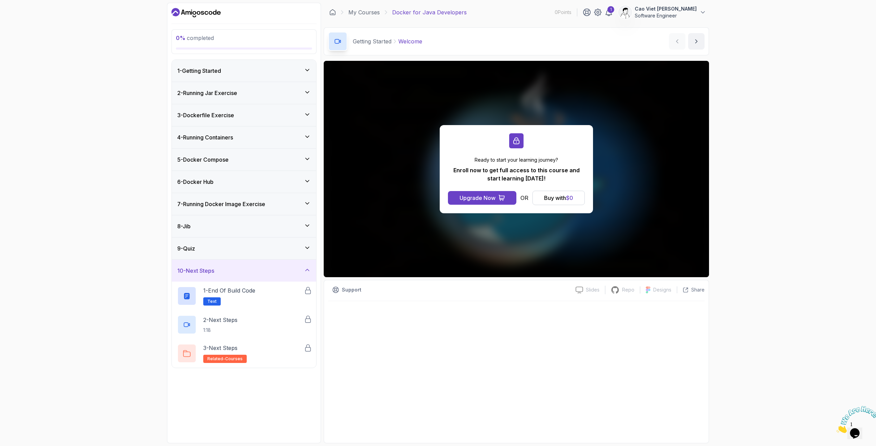
click at [252, 276] on div "10 - Next Steps" at bounding box center [244, 271] width 144 height 22
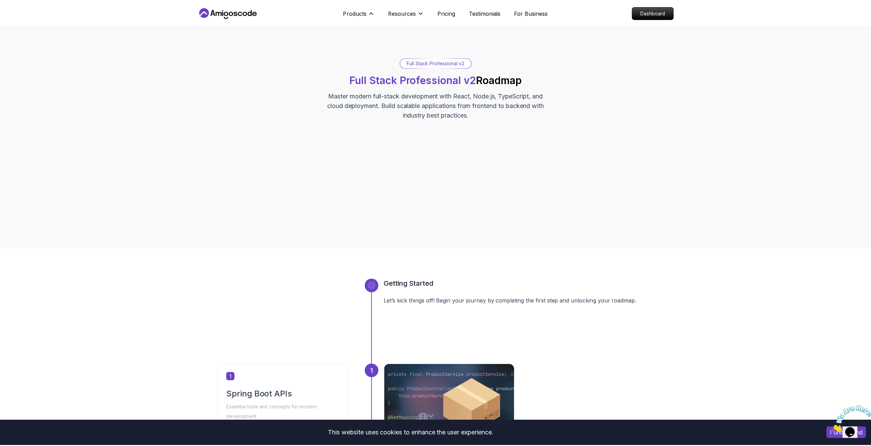
scroll to position [9, 0]
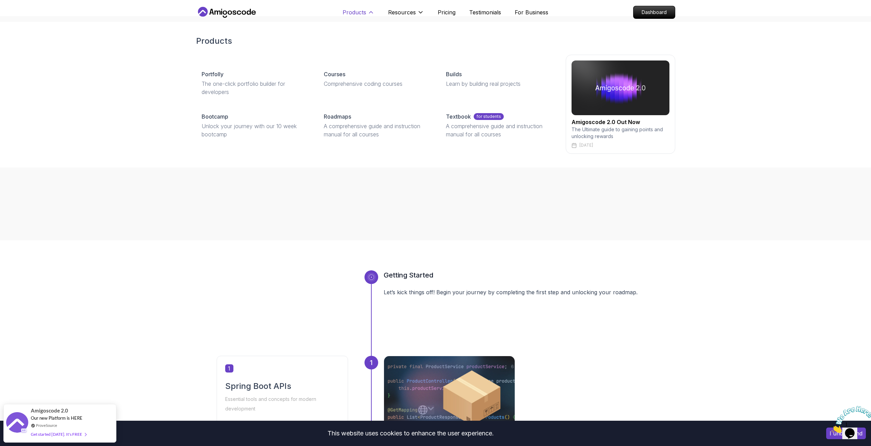
click at [370, 14] on icon at bounding box center [370, 12] width 7 height 7
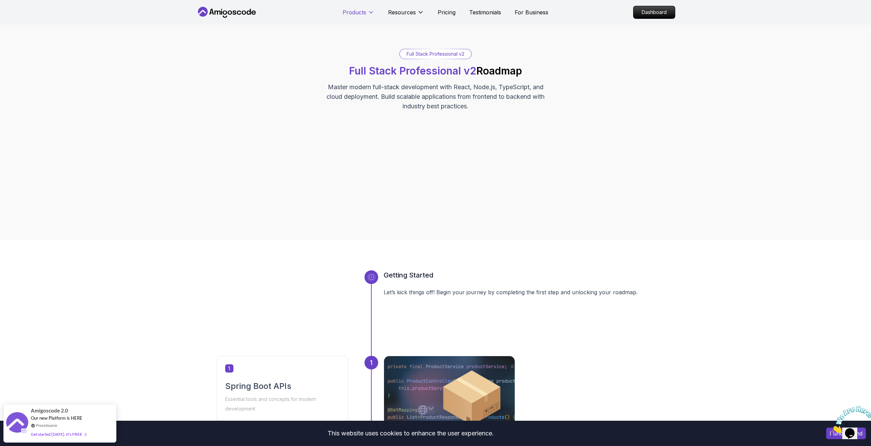
click at [353, 11] on p "Products" at bounding box center [354, 12] width 24 height 8
click at [229, 6] on nav "Products Resources Pricing Testimonials For Business Dashboard" at bounding box center [435, 12] width 479 height 25
click at [220, 12] on icon at bounding box center [227, 12] width 62 height 11
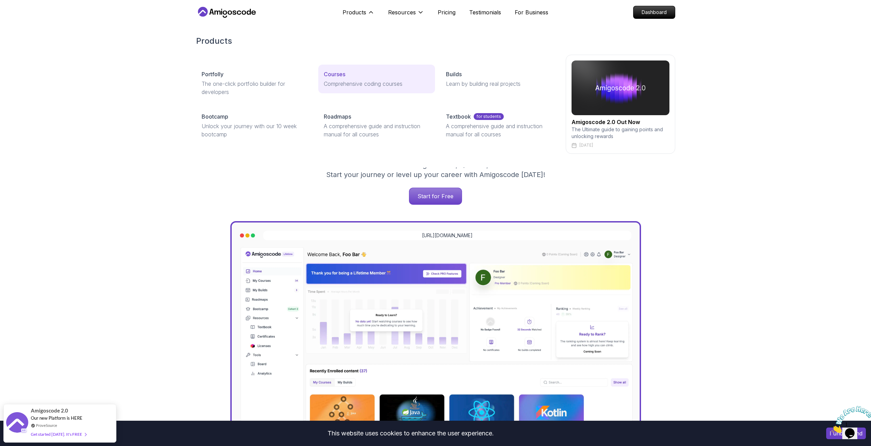
click at [333, 72] on p "Courses" at bounding box center [335, 74] width 22 height 8
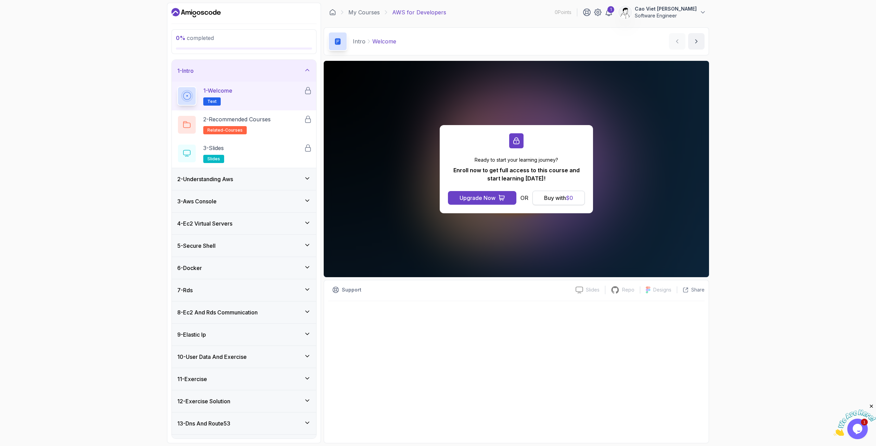
click at [559, 201] on div "Buy with $ 0" at bounding box center [558, 198] width 29 height 8
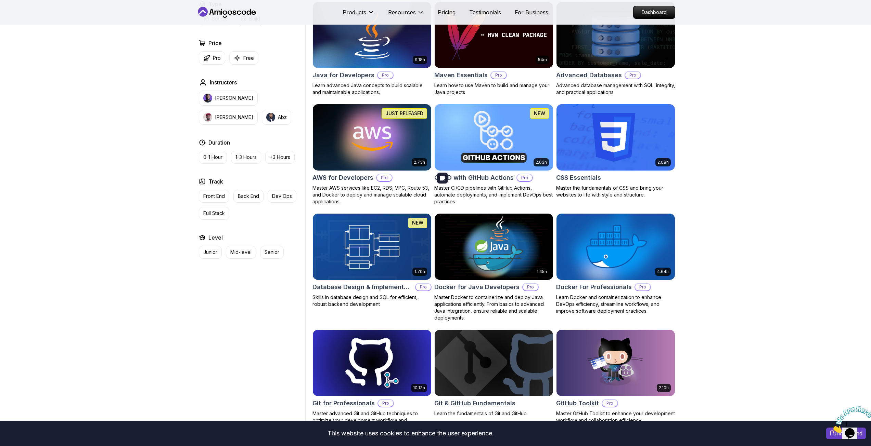
scroll to position [479, 0]
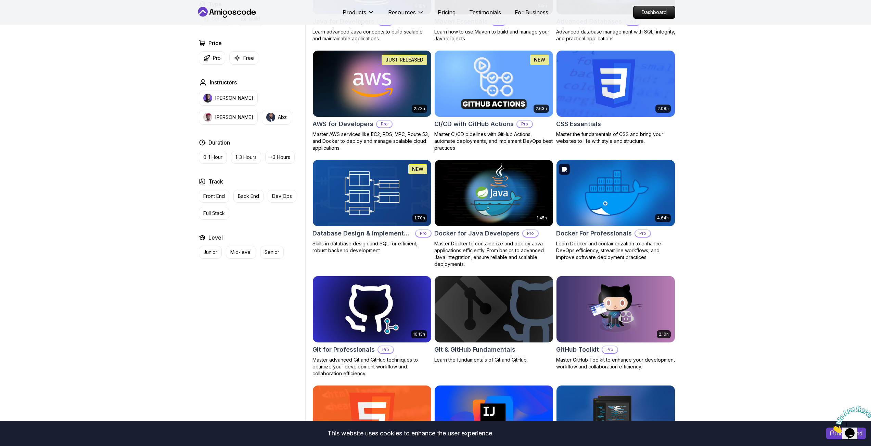
click at [608, 212] on img at bounding box center [615, 192] width 124 height 69
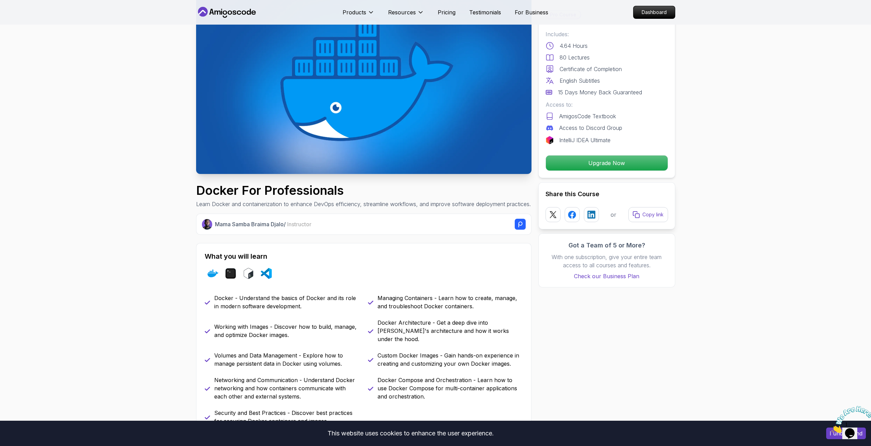
scroll to position [137, 0]
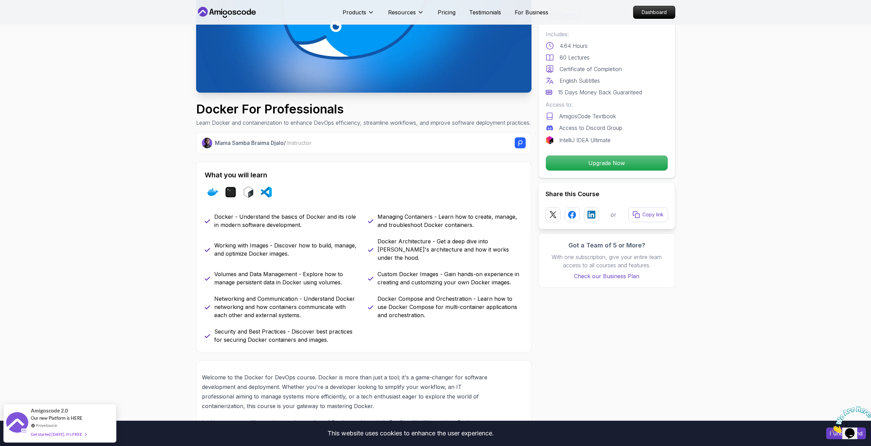
click at [584, 82] on p "English Subtitles" at bounding box center [579, 81] width 40 height 8
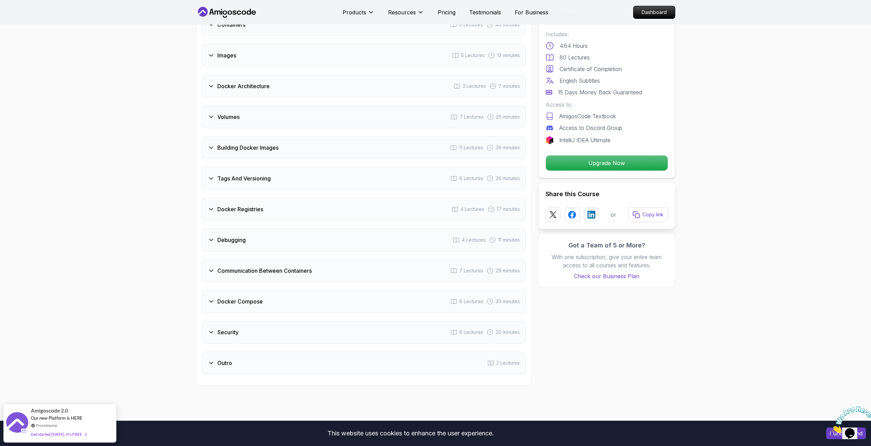
scroll to position [1334, 0]
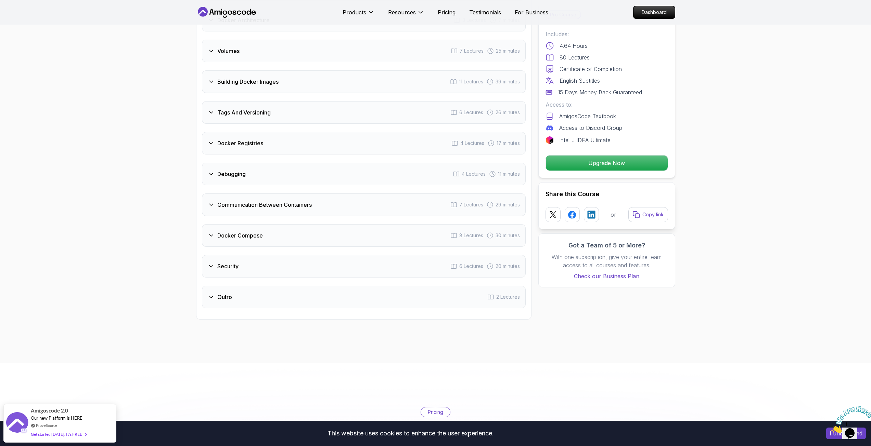
click at [391, 264] on div "Security 6 Lectures 20 minutes" at bounding box center [364, 266] width 324 height 23
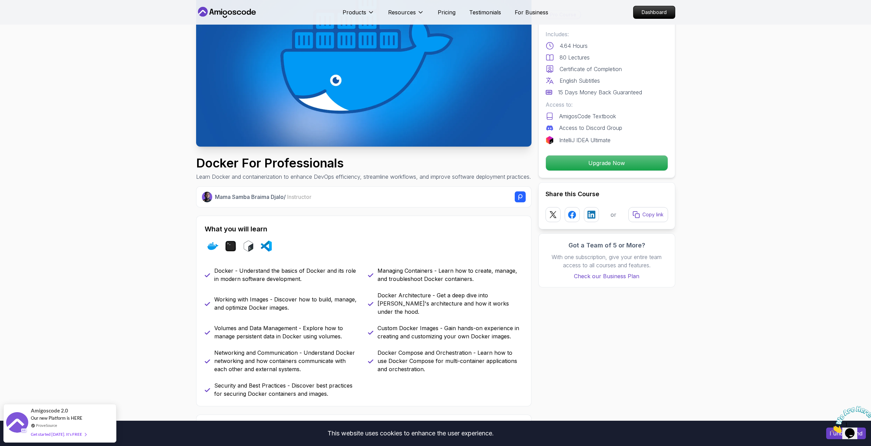
scroll to position [70, 0]
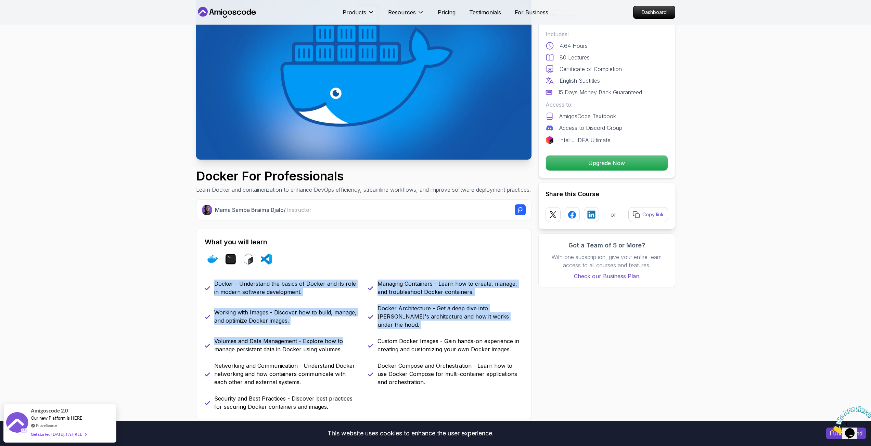
drag, startPoint x: 215, startPoint y: 291, endPoint x: 362, endPoint y: 333, distance: 152.4
click at [361, 334] on div "Docker - Understand the basics of Docker and its role in modern software develo…" at bounding box center [364, 345] width 318 height 131
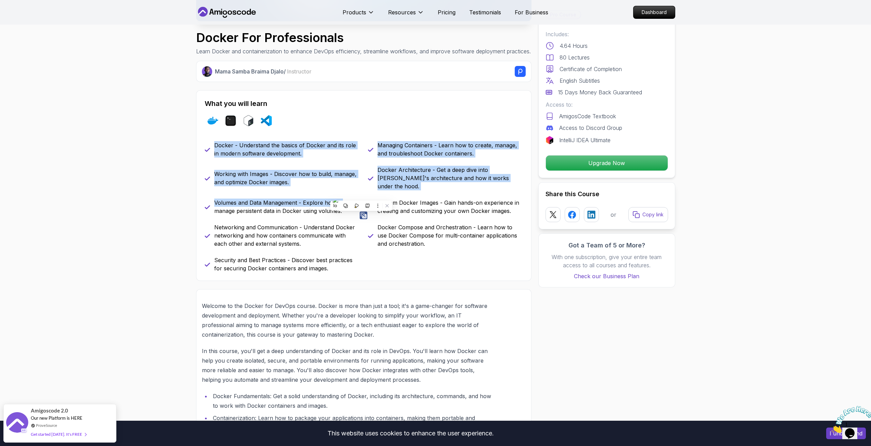
scroll to position [241, 0]
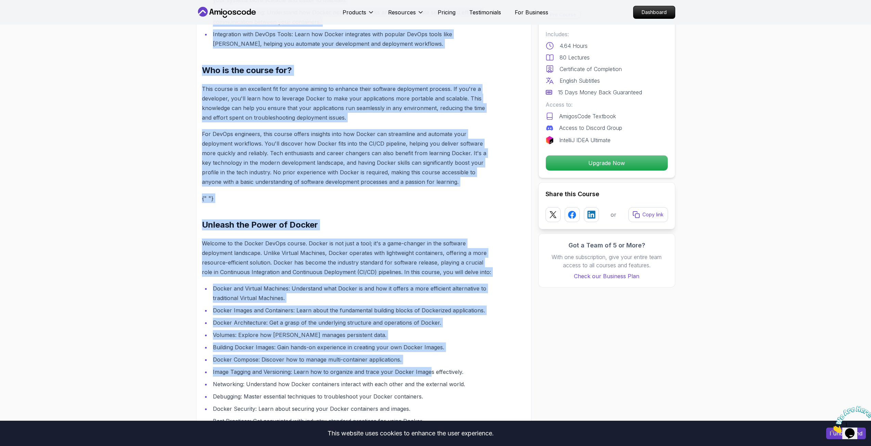
scroll to position [754, 0]
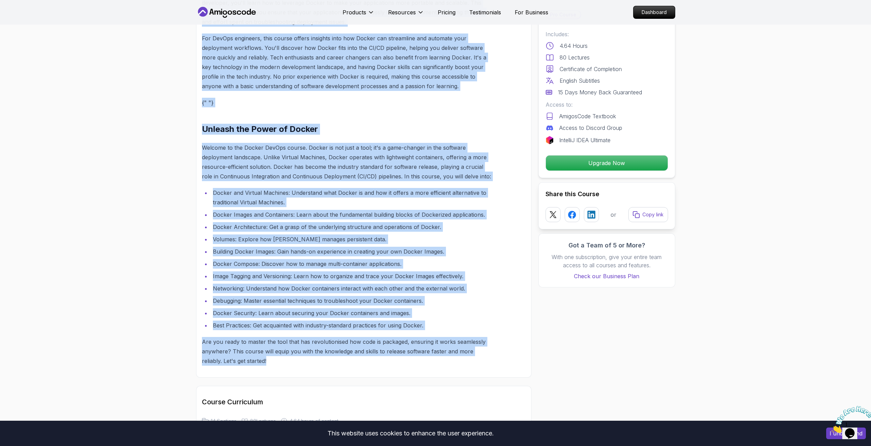
drag, startPoint x: 202, startPoint y: 273, endPoint x: 426, endPoint y: 371, distance: 244.2
click at [428, 373] on div "Welcome to the Docker for DevOps course. Docker is more than just a tool; it's …" at bounding box center [347, 61] width 291 height 624
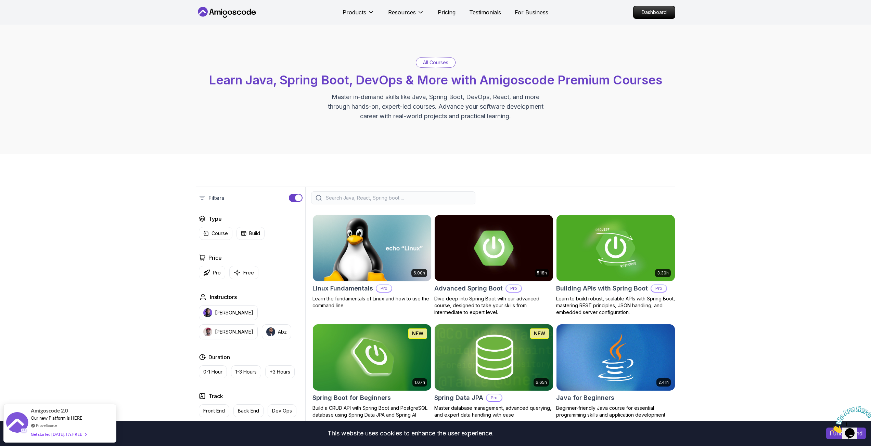
click at [353, 197] on input "search" at bounding box center [397, 198] width 146 height 7
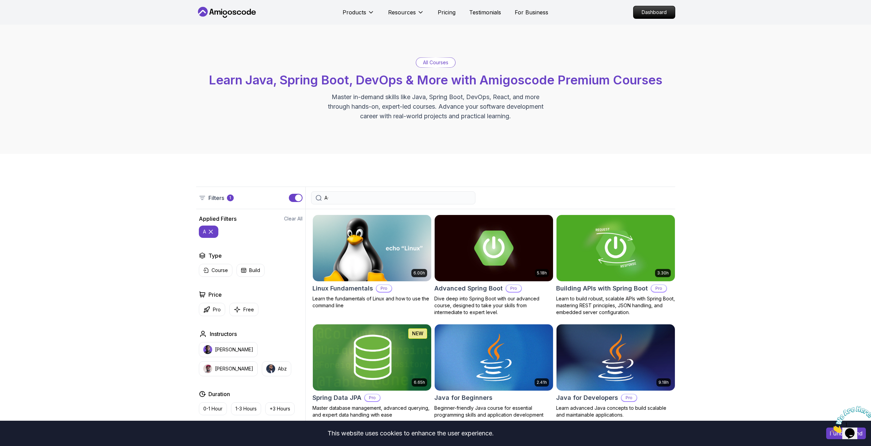
type input "A"
type input "Ă"
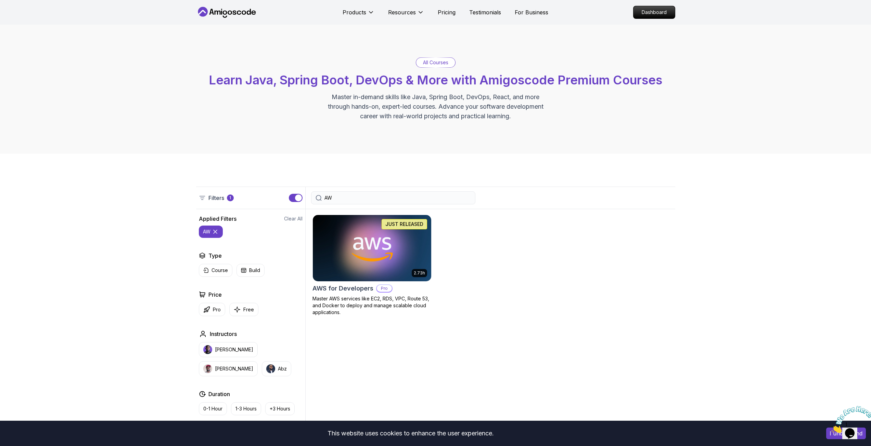
type input "A"
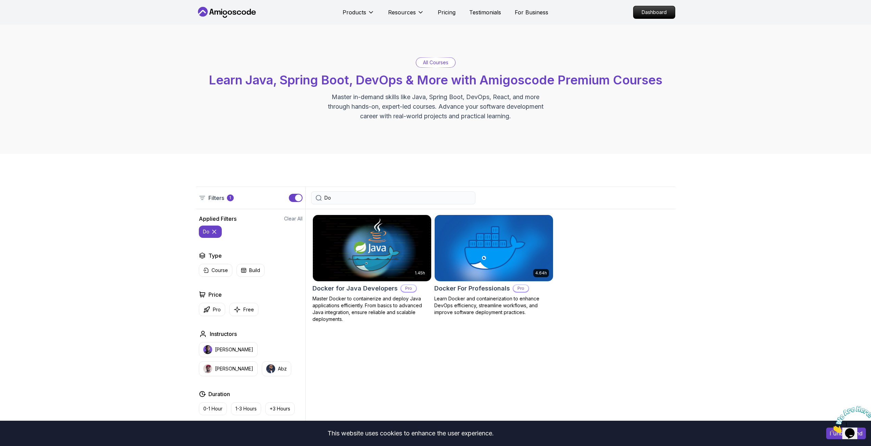
type input "D"
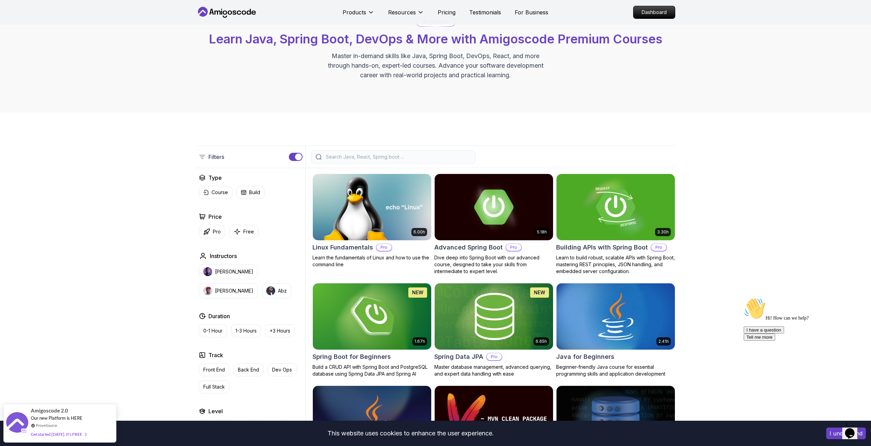
scroll to position [34, 0]
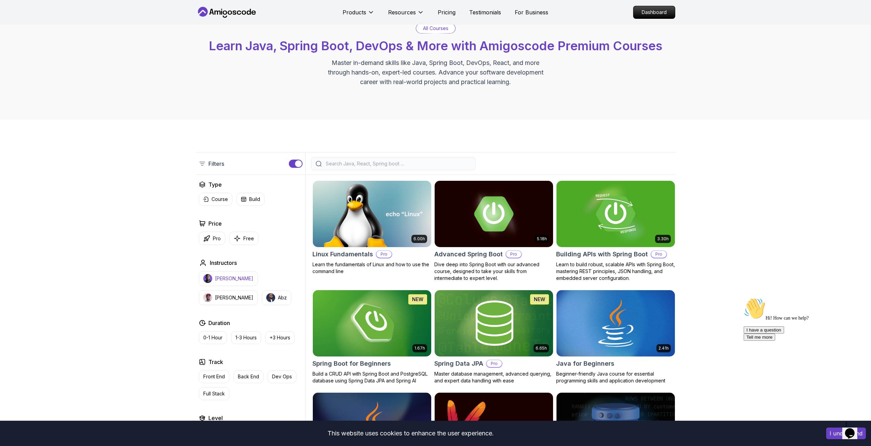
click at [243, 279] on p "[PERSON_NAME]" at bounding box center [234, 278] width 38 height 7
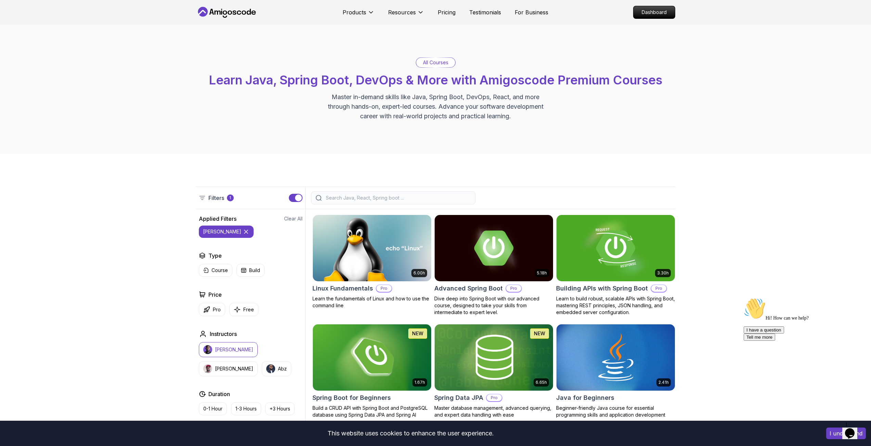
click at [363, 196] on input "search" at bounding box center [397, 198] width 146 height 7
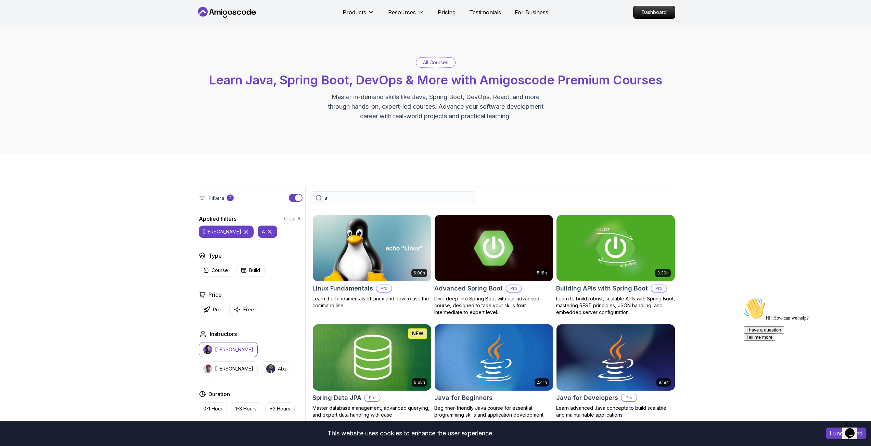
type input "a"
type input "ă"
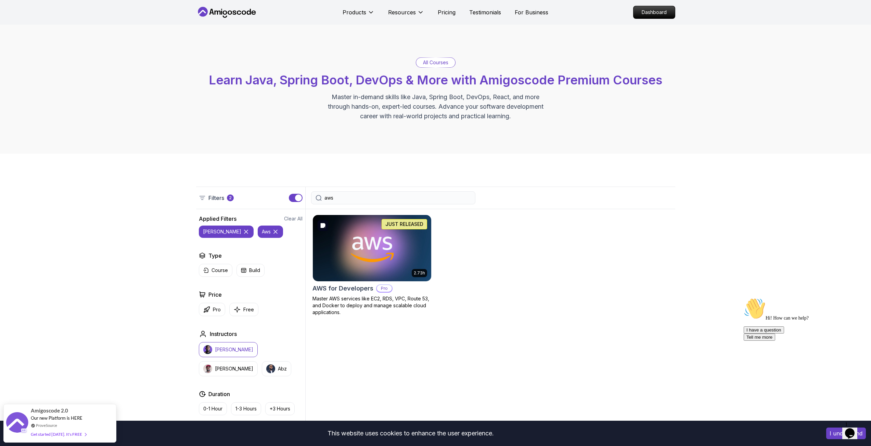
type input "aws"
click at [356, 218] on img at bounding box center [372, 247] width 124 height 69
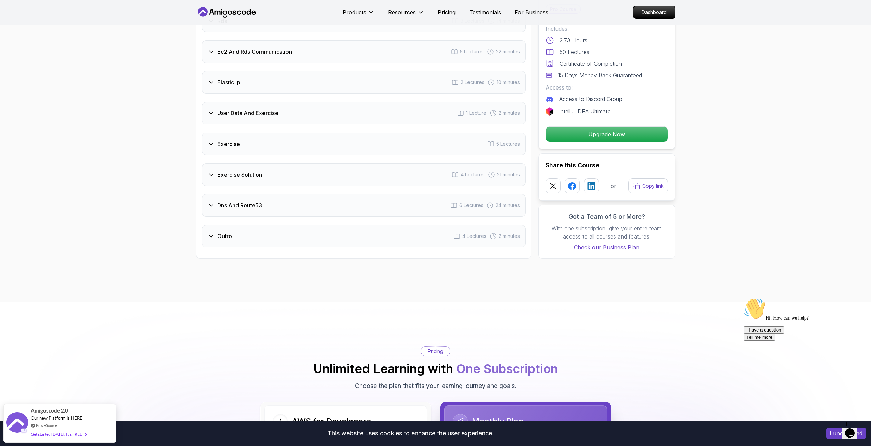
scroll to position [1129, 0]
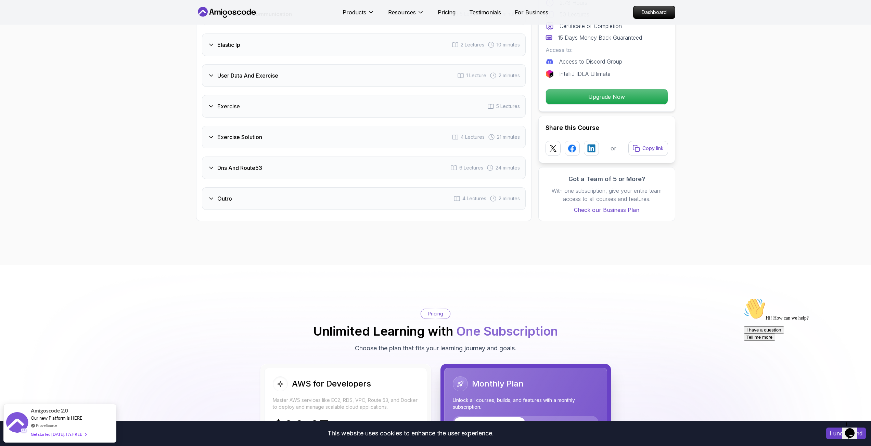
click at [361, 200] on div "Outro 4 Lectures 2 minutes" at bounding box center [364, 198] width 324 height 23
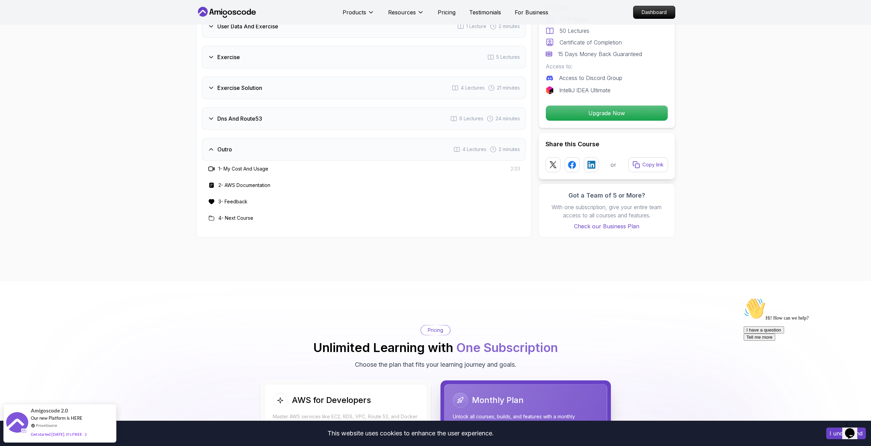
scroll to position [1080, 0]
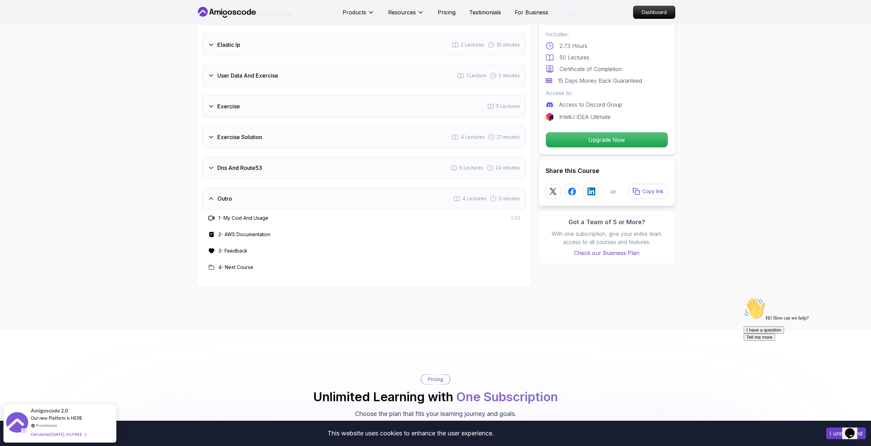
click at [262, 164] on h3 "Dns And Route53" at bounding box center [239, 168] width 45 height 8
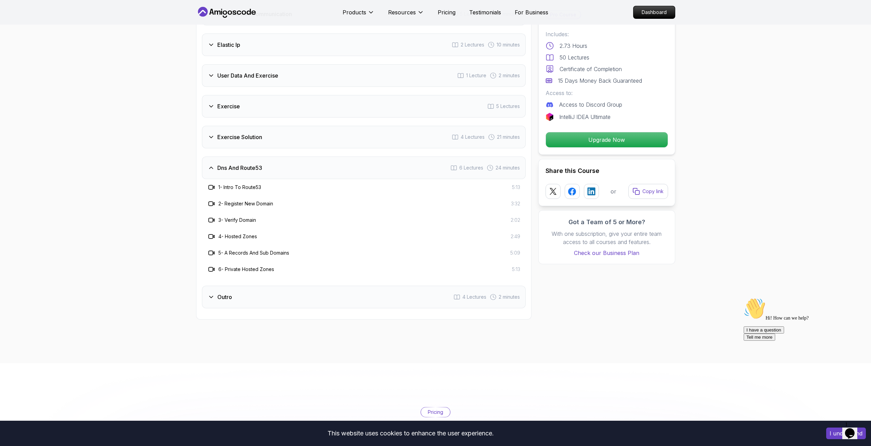
click at [265, 138] on div "Exercise Solution 4 Lectures 21 minutes" at bounding box center [364, 137] width 324 height 23
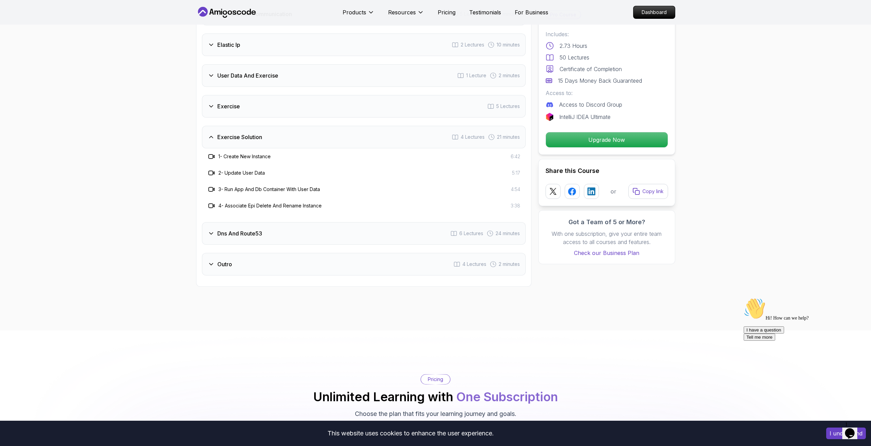
click at [264, 112] on div "Exercise 5 Lectures" at bounding box center [364, 106] width 324 height 23
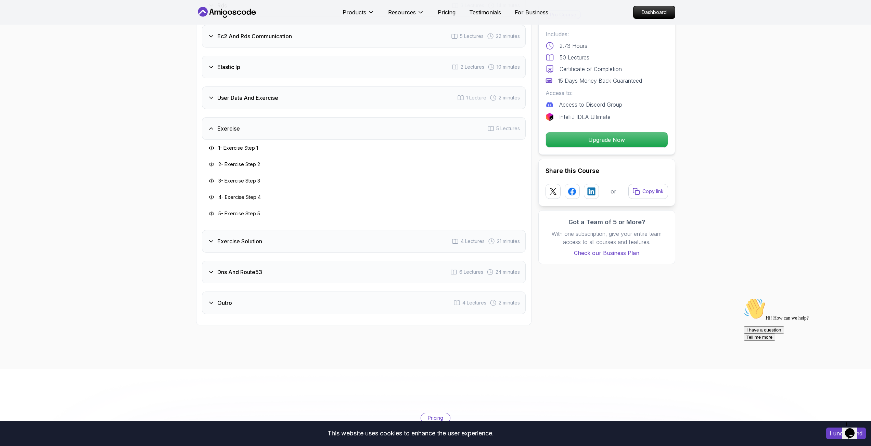
scroll to position [1046, 0]
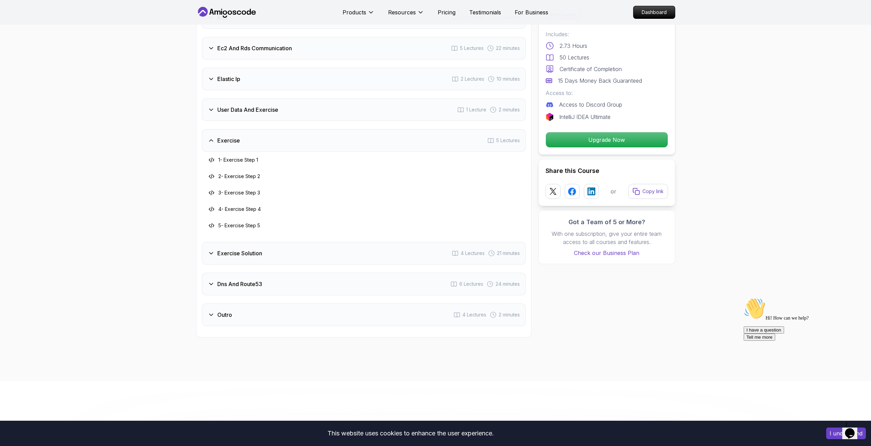
click at [281, 113] on div "User Data And Exercise 1 Lecture 2 minutes" at bounding box center [364, 110] width 324 height 23
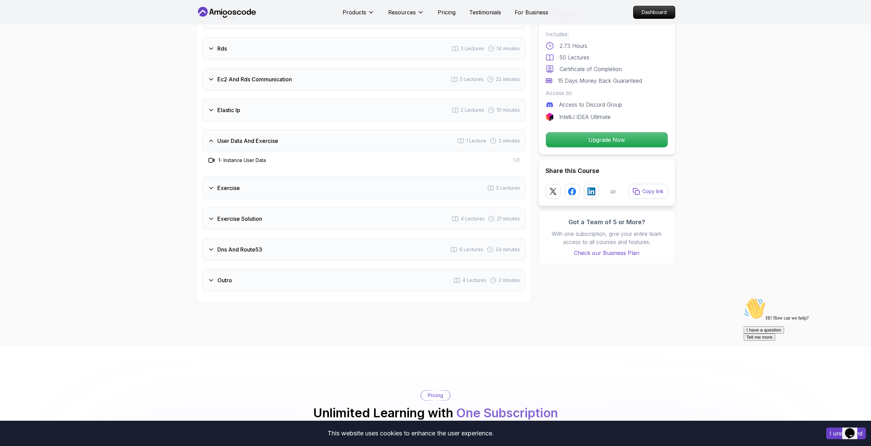
scroll to position [977, 0]
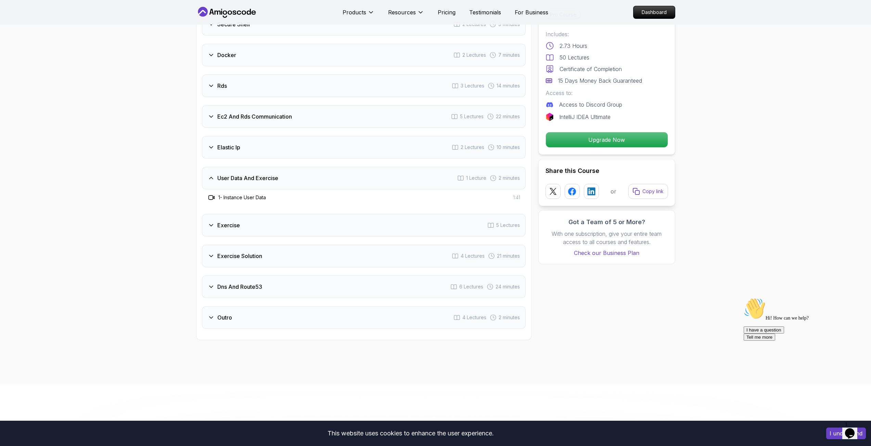
click at [263, 147] on div "Elastic Ip 2 Lectures 10 minutes" at bounding box center [364, 147] width 324 height 23
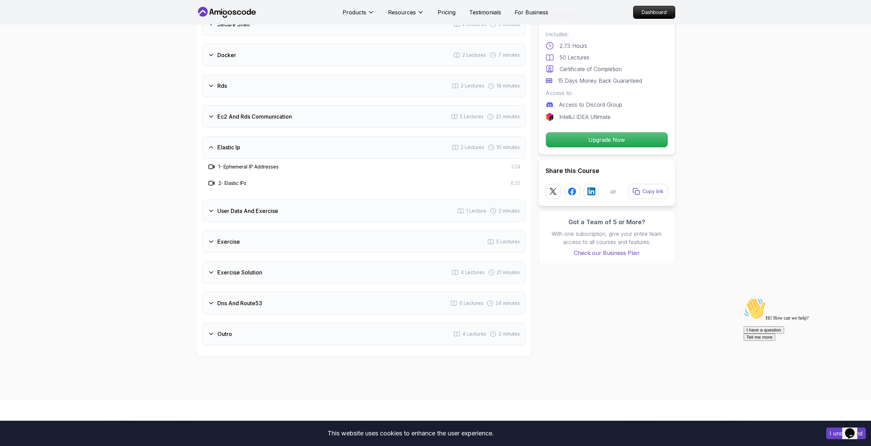
click at [264, 116] on h3 "Ec2 And Rds Communication" at bounding box center [254, 117] width 75 height 8
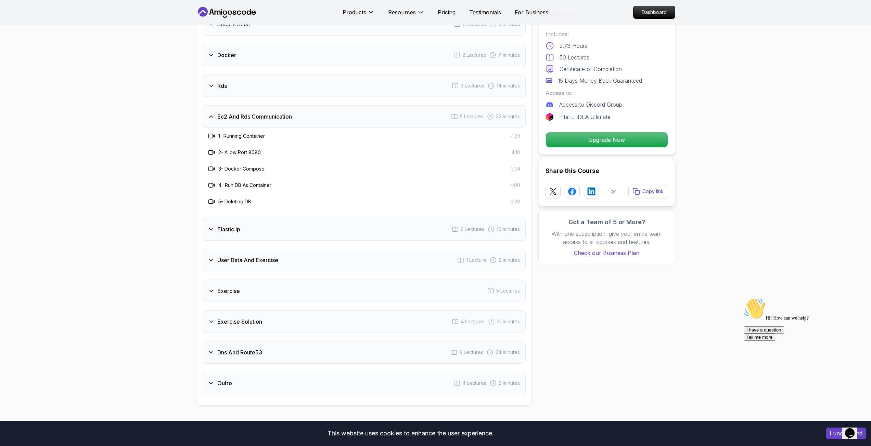
click at [263, 92] on div "Rds 3 Lectures 14 minutes" at bounding box center [364, 86] width 324 height 23
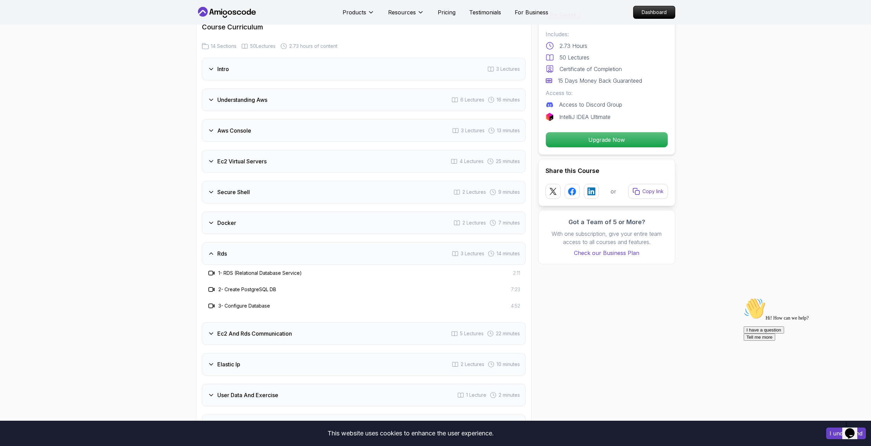
scroll to position [806, 0]
